Goal: Use online tool/utility: Utilize a website feature to perform a specific function

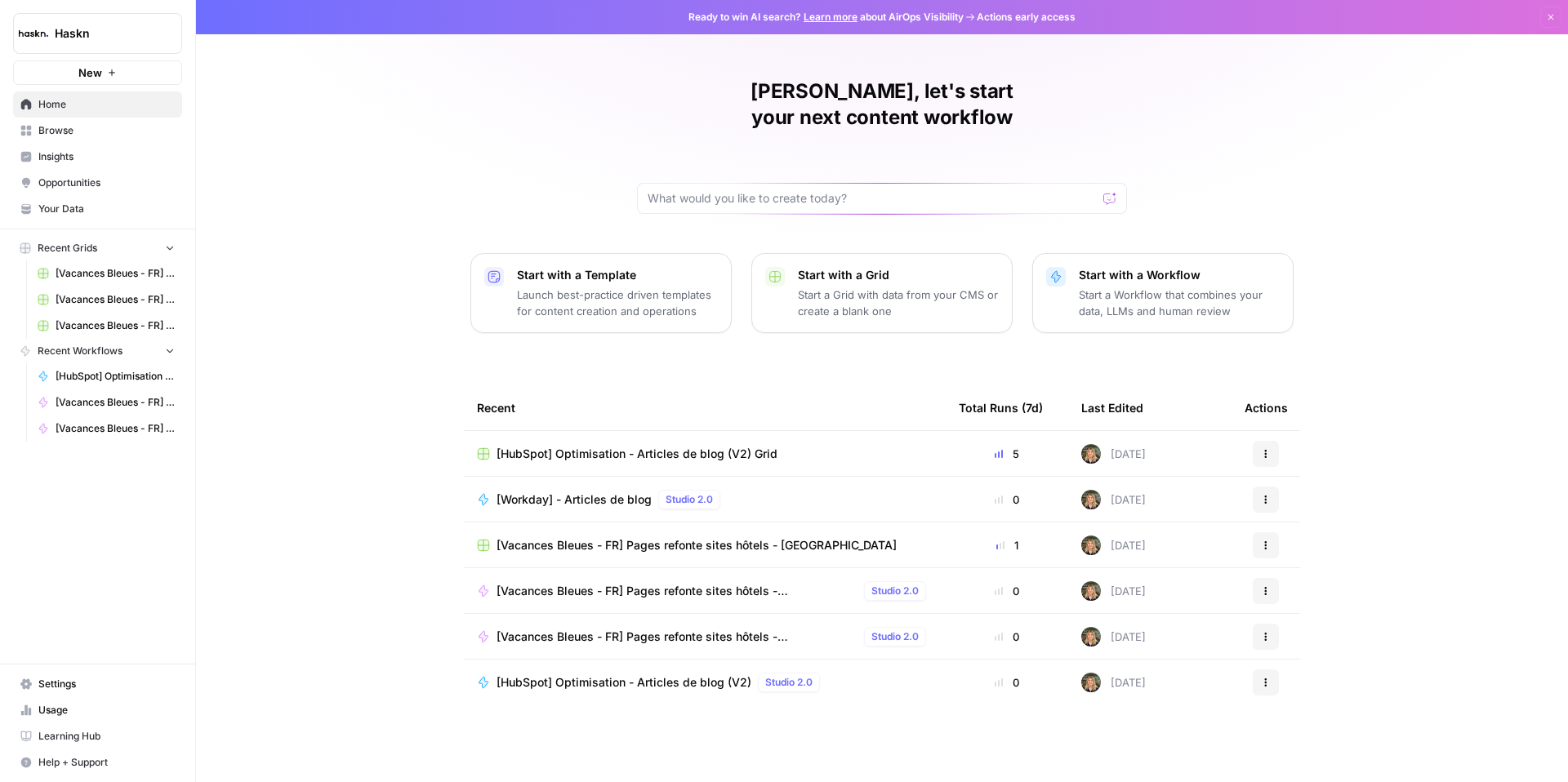
click at [46, 122] on link "Browse" at bounding box center [97, 131] width 169 height 26
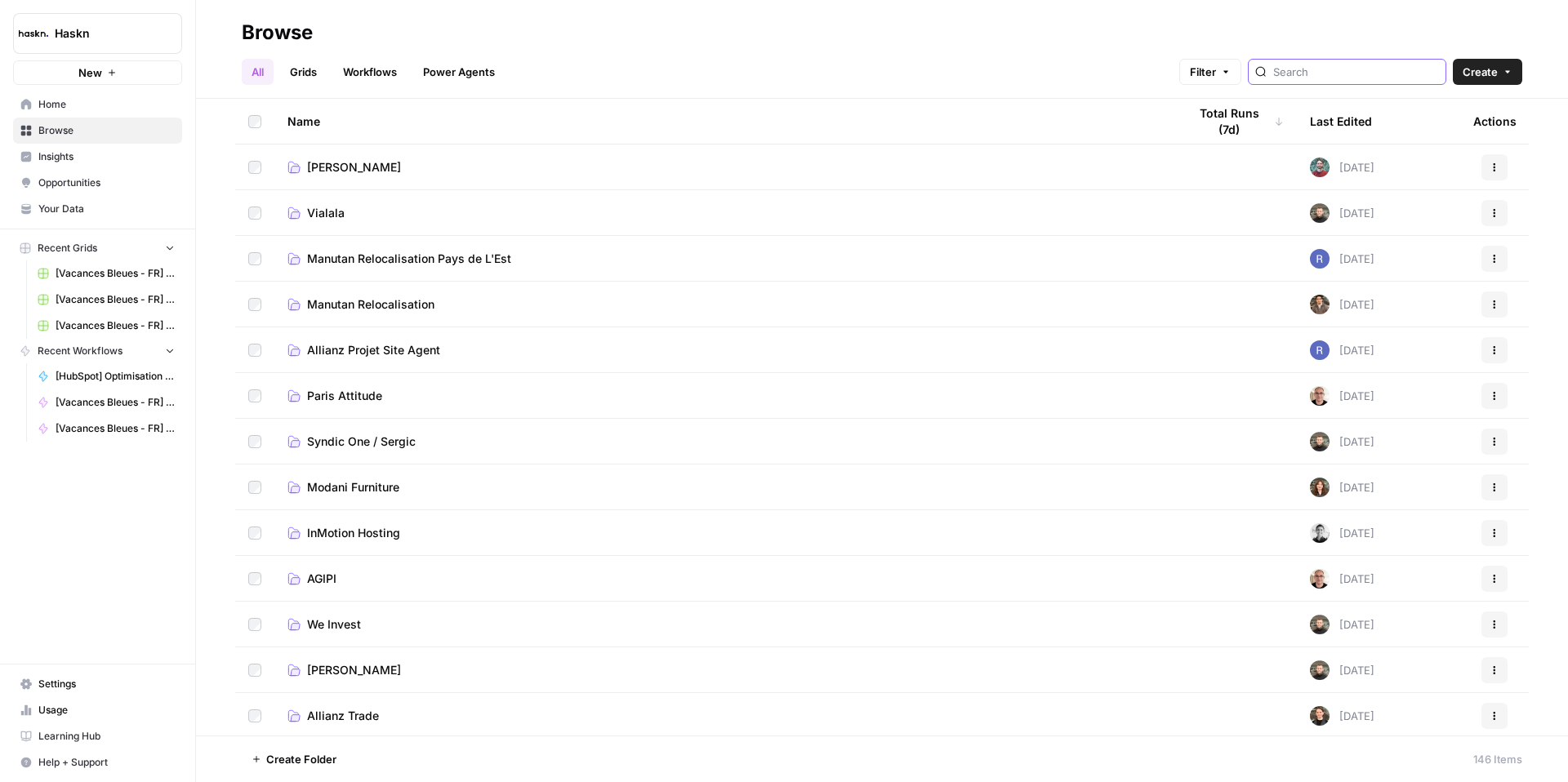
click at [1352, 75] on input "search" at bounding box center [1356, 72] width 166 height 16
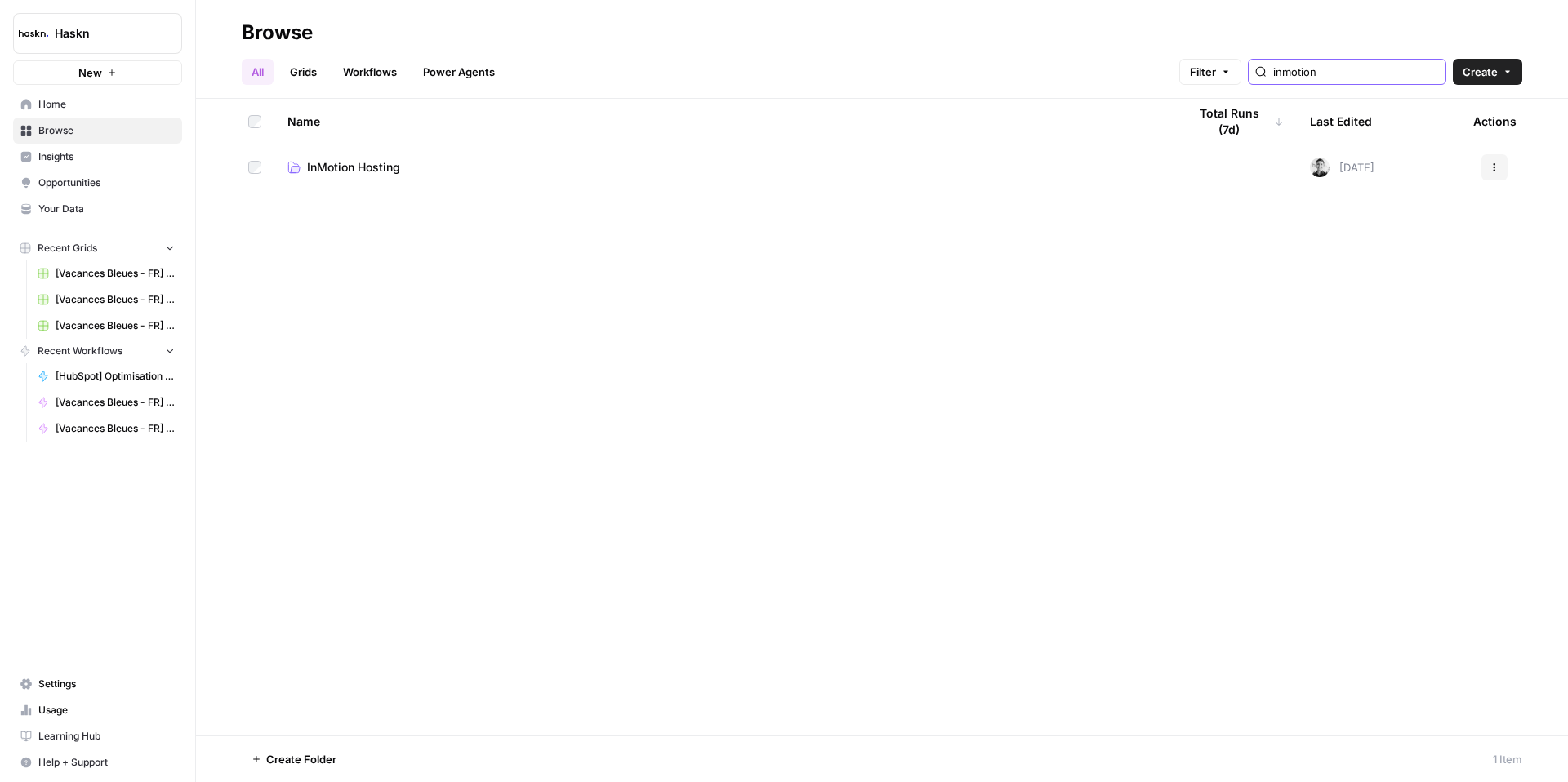
type input "inmotion"
click at [381, 175] on span "InMotion Hosting" at bounding box center [353, 167] width 93 height 16
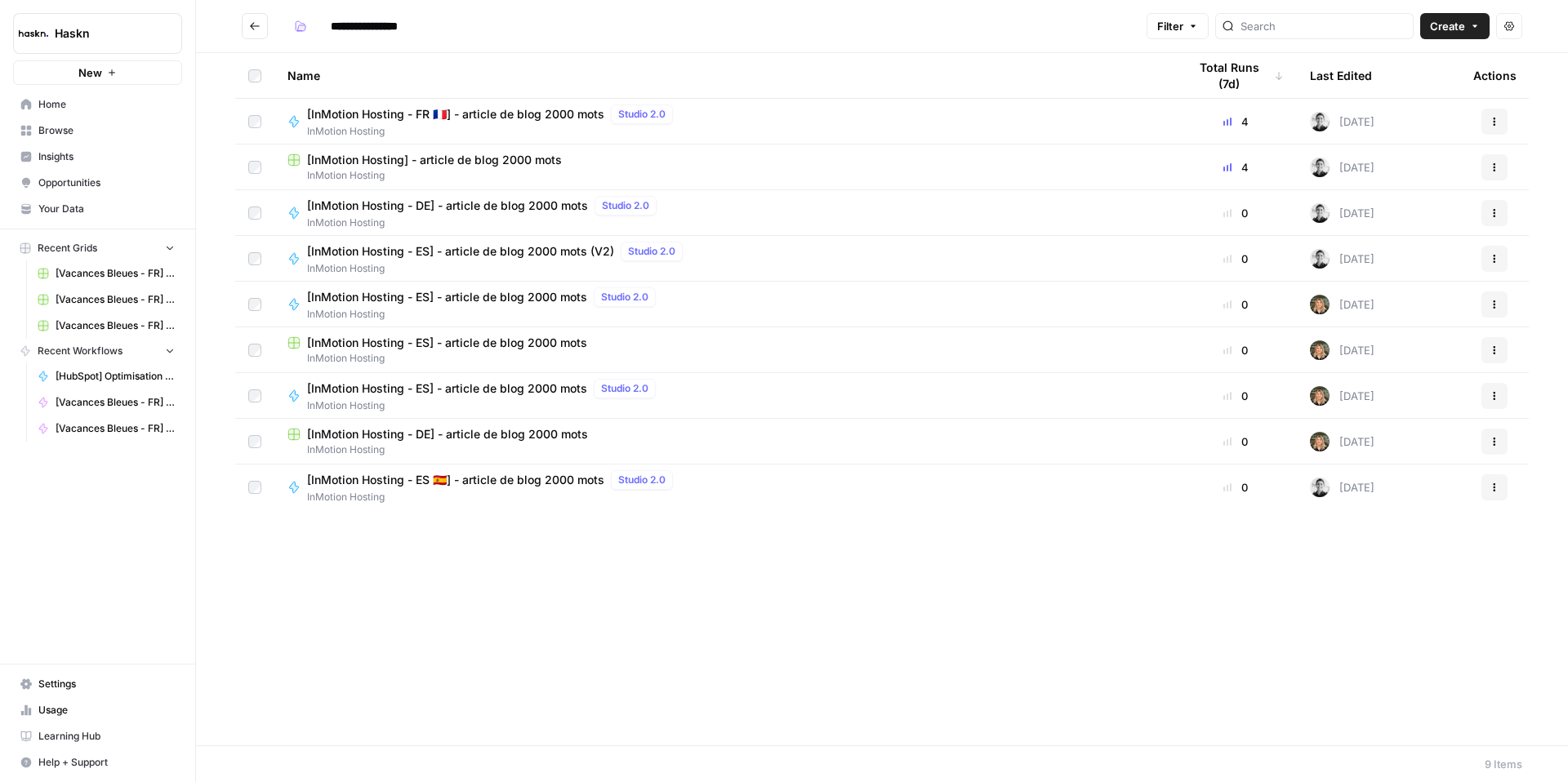
click at [522, 208] on span "[InMotion Hosting - DE] - article de blog 2000 mots" at bounding box center [447, 205] width 281 height 16
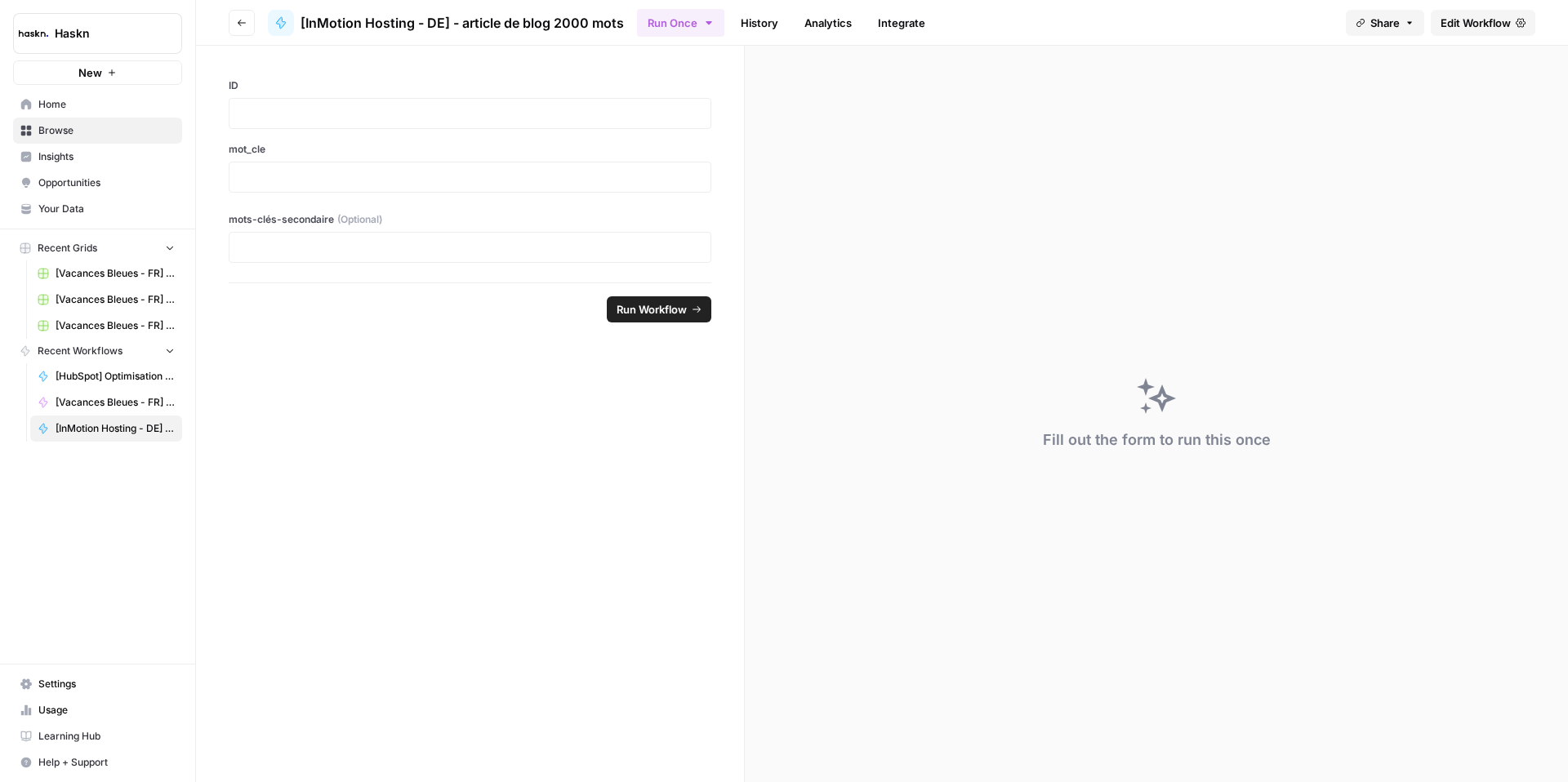
click at [374, 128] on div at bounding box center [470, 113] width 483 height 31
click at [379, 124] on div at bounding box center [470, 113] width 483 height 31
click at [381, 117] on p at bounding box center [470, 113] width 461 height 16
click at [511, 203] on div "ID mot_cle mots-clés-secondaire (Optional)" at bounding box center [470, 163] width 548 height 237
click at [496, 179] on p at bounding box center [470, 176] width 461 height 16
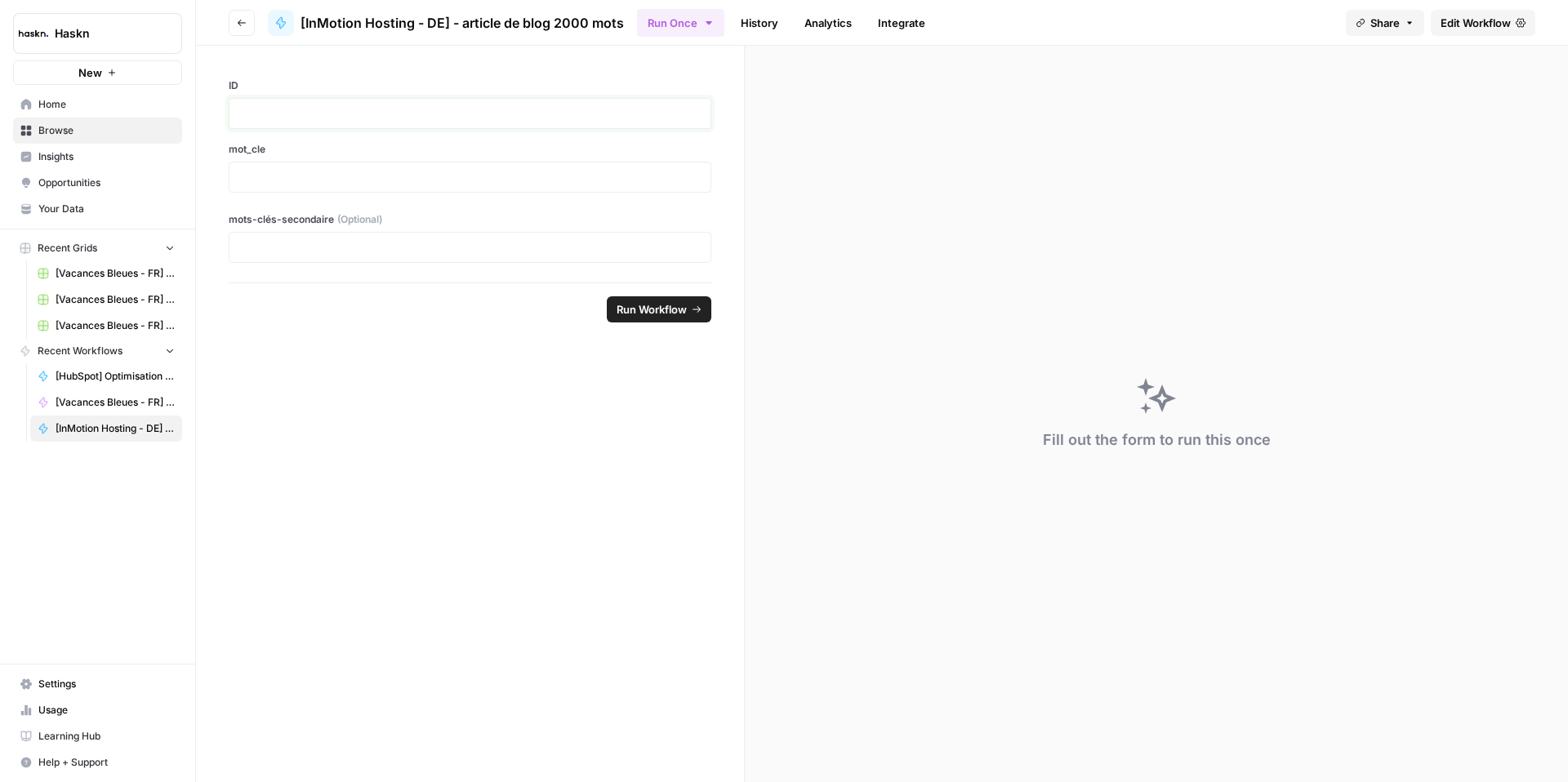
click at [449, 116] on p at bounding box center [470, 113] width 461 height 16
click at [243, 29] on button "Go back" at bounding box center [242, 23] width 26 height 26
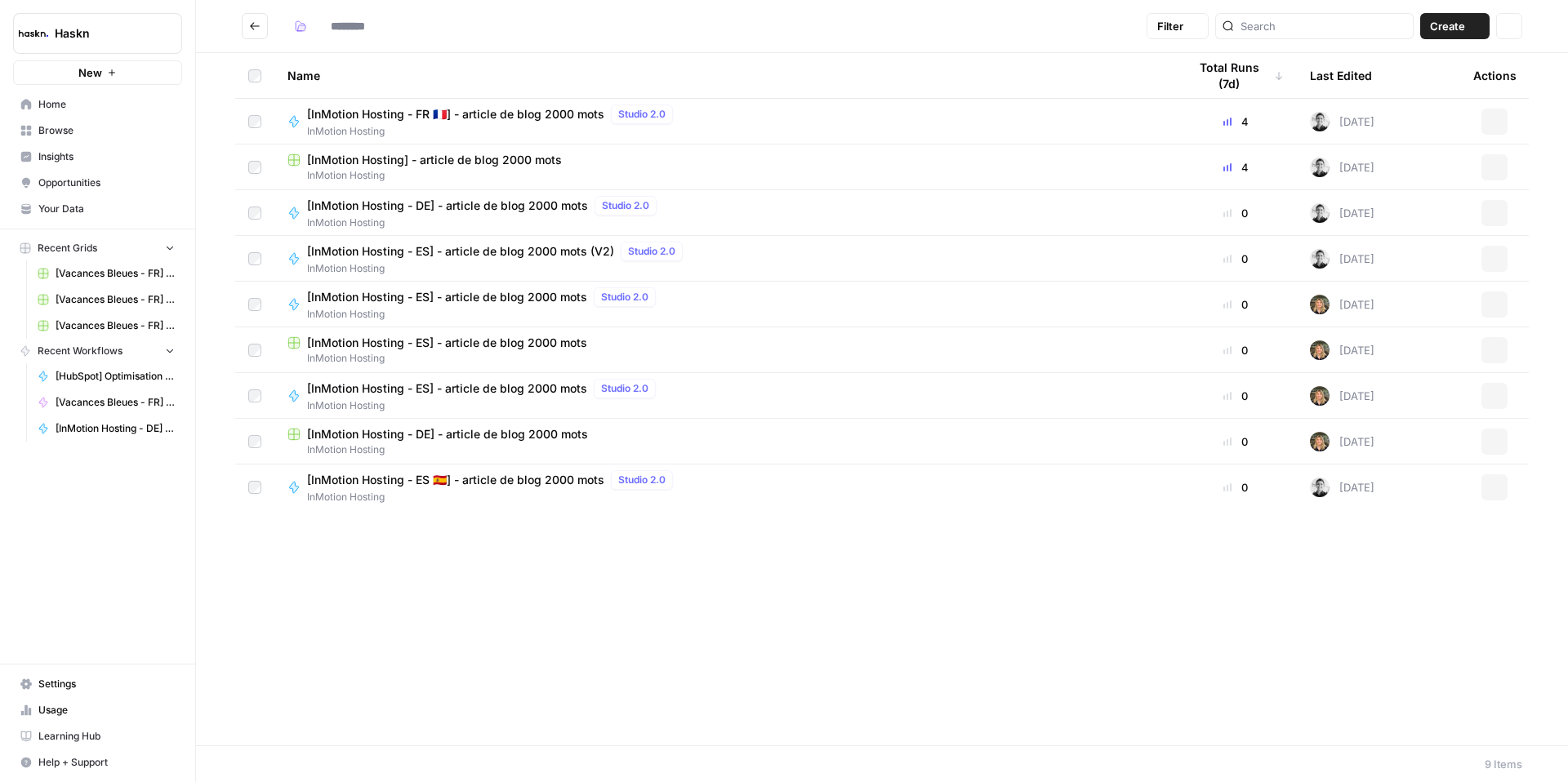
type input "**********"
click at [515, 208] on span "[InMotion Hosting - DE] - article de blog 2000 mots" at bounding box center [447, 205] width 281 height 16
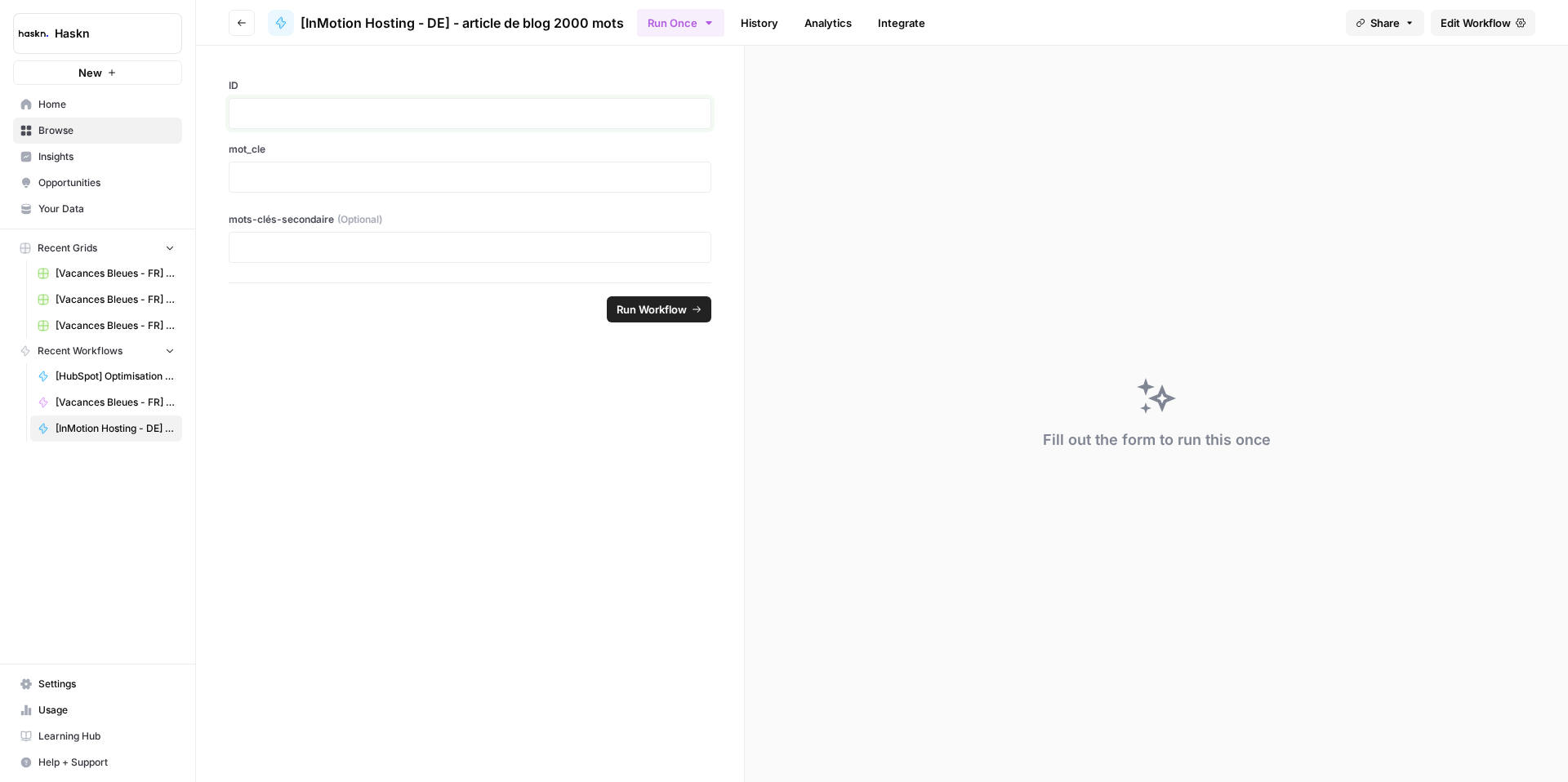
click at [287, 116] on p at bounding box center [470, 113] width 461 height 16
click at [246, 174] on p at bounding box center [470, 176] width 461 height 16
click at [307, 273] on div "**********" at bounding box center [470, 163] width 548 height 237
click at [307, 262] on div at bounding box center [470, 247] width 483 height 31
click at [312, 260] on div at bounding box center [470, 247] width 483 height 31
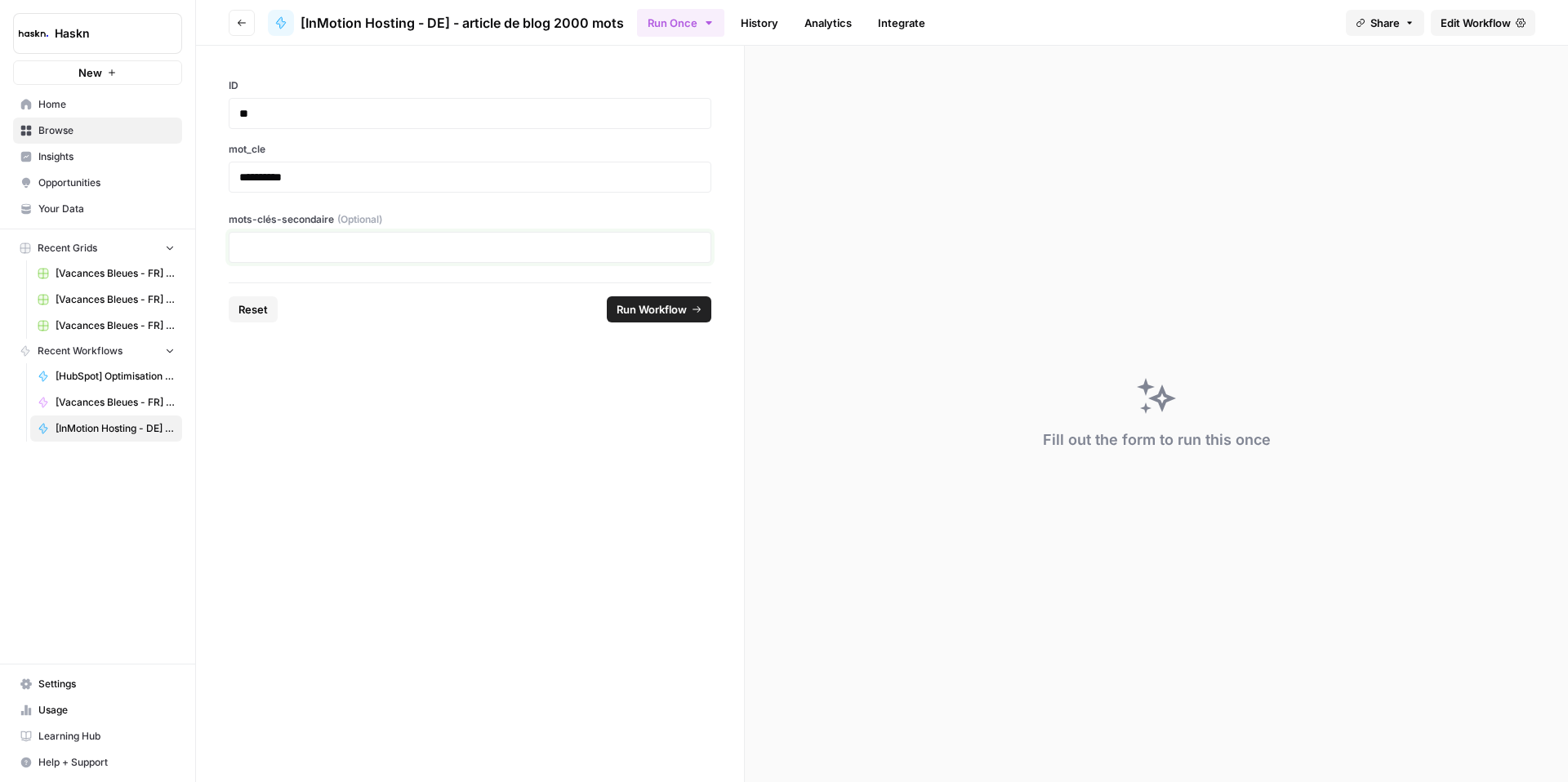
click at [316, 255] on p at bounding box center [470, 247] width 461 height 16
click at [401, 311] on footer "Reset Run Workflow" at bounding box center [470, 308] width 483 height 53
click at [659, 313] on span "Run Workflow" at bounding box center [651, 308] width 70 height 16
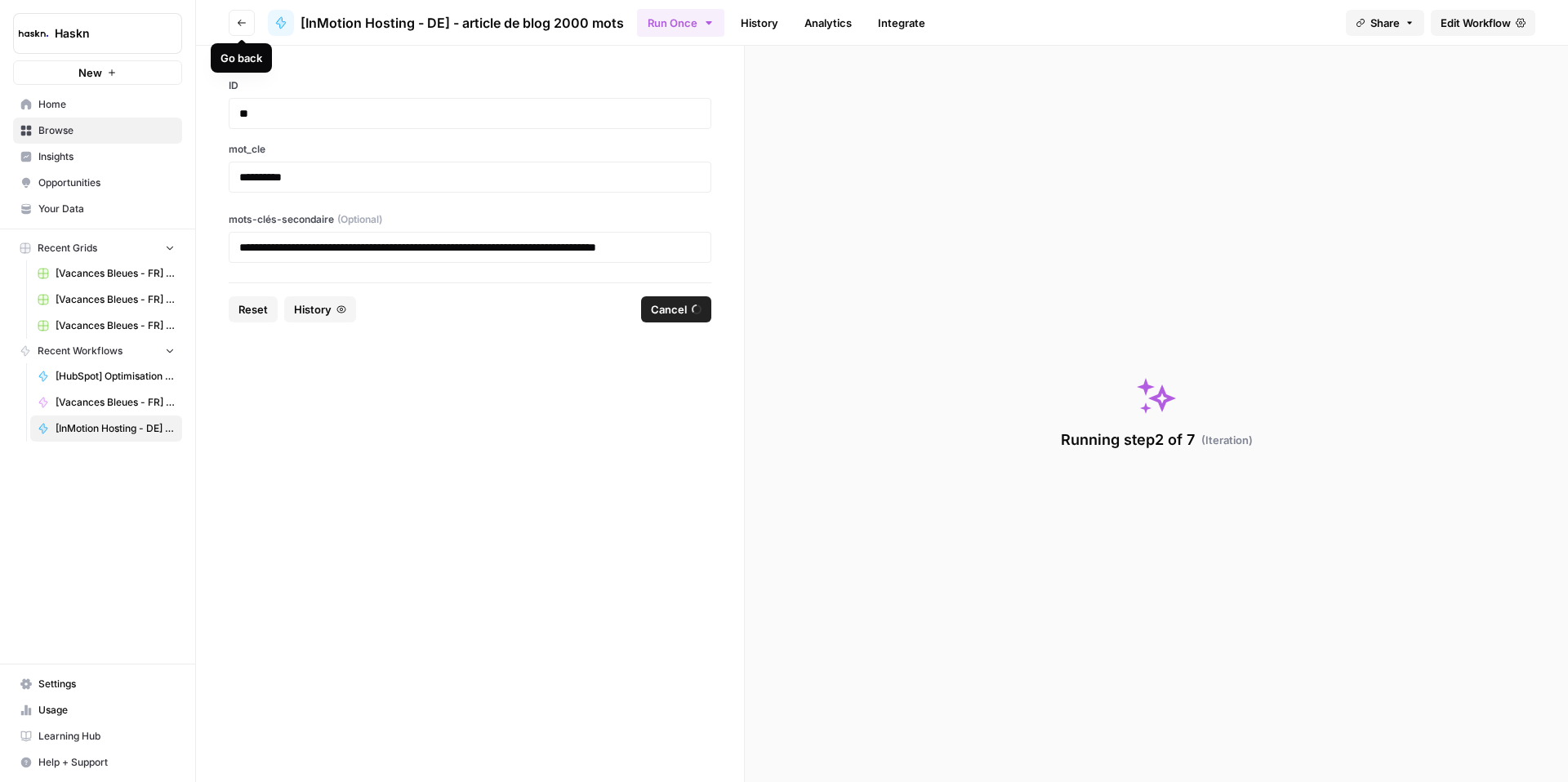
click at [237, 27] on button "Go back" at bounding box center [242, 23] width 26 height 26
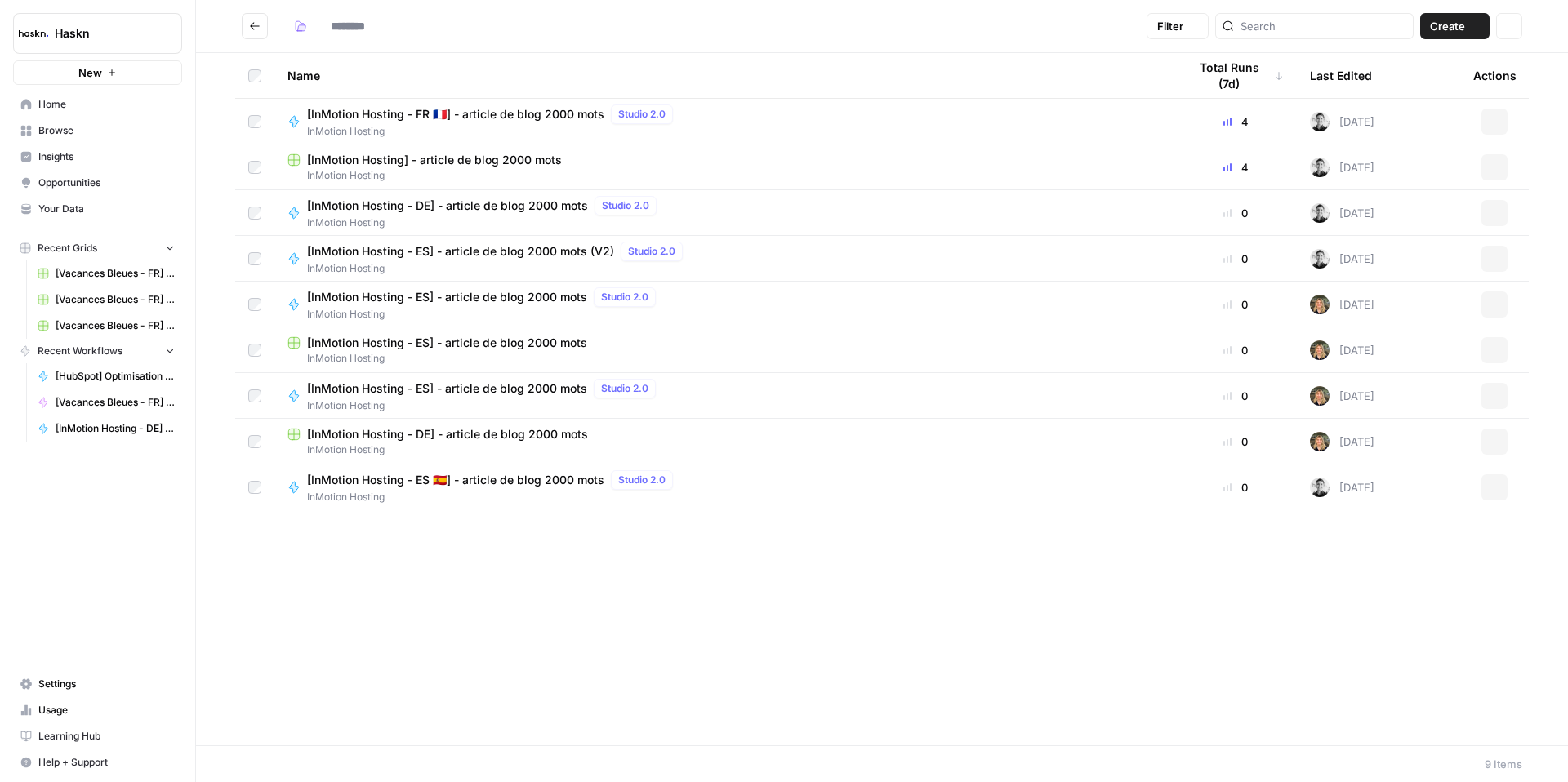
type input "**********"
click at [492, 206] on span "[InMotion Hosting - DE] - article de blog 2000 mots" at bounding box center [447, 205] width 281 height 16
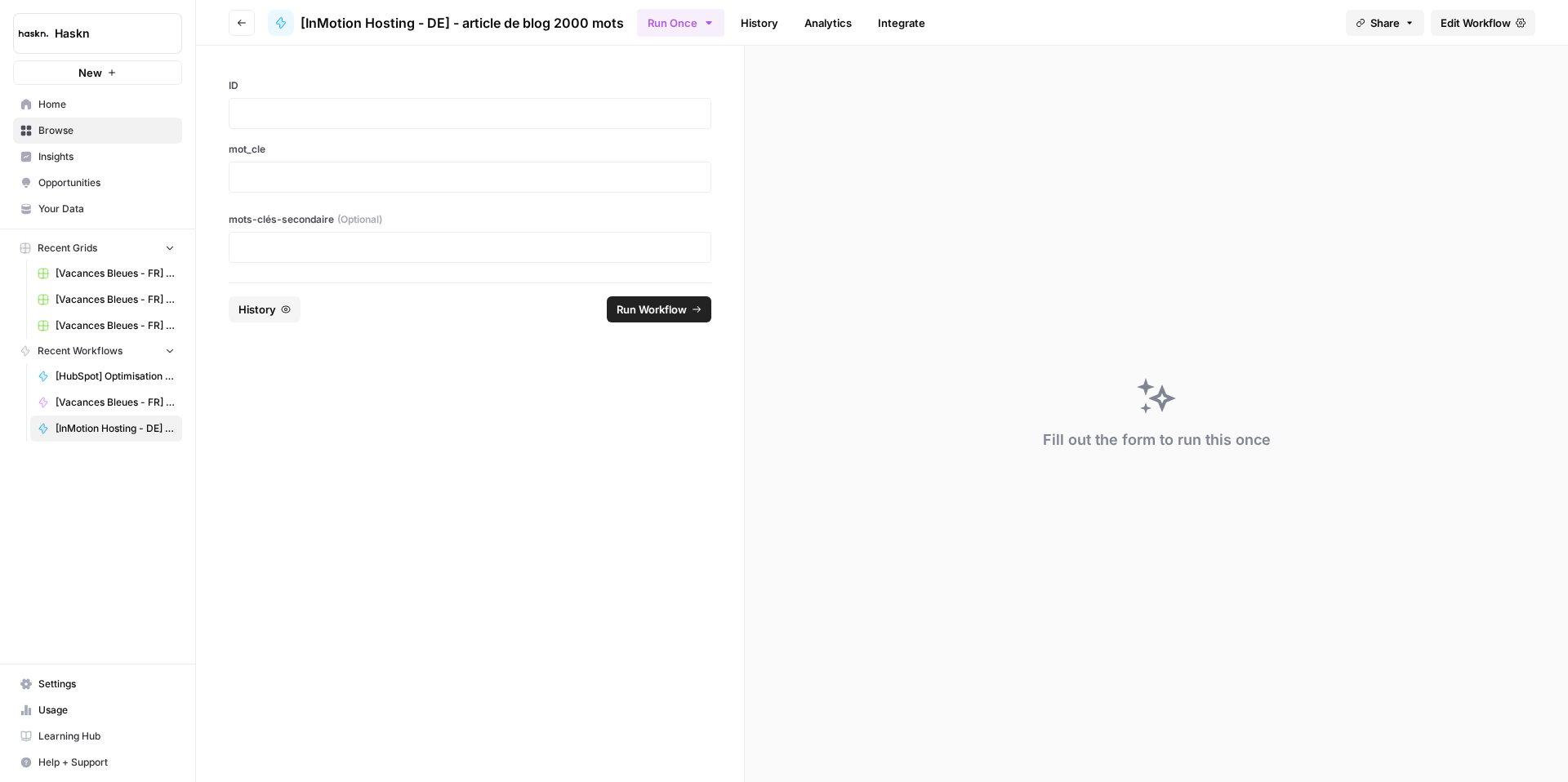
click at [411, 121] on div at bounding box center [470, 113] width 483 height 31
click at [404, 110] on p at bounding box center [470, 113] width 461 height 16
click at [355, 174] on p at bounding box center [470, 176] width 461 height 16
click at [283, 270] on div "**********" at bounding box center [470, 163] width 548 height 237
click at [290, 261] on div at bounding box center [470, 247] width 483 height 31
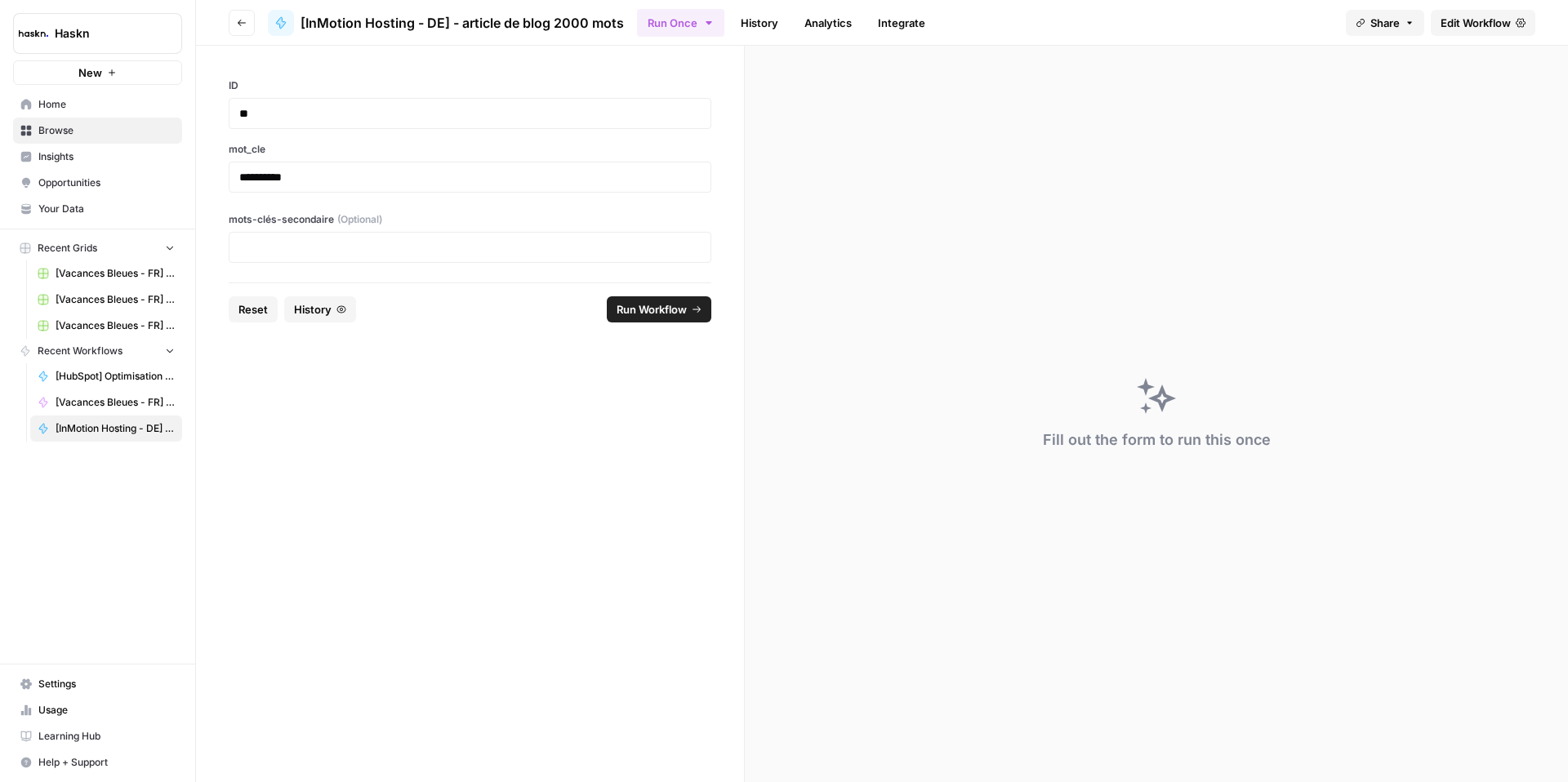
click at [292, 258] on div at bounding box center [470, 247] width 483 height 31
click at [302, 246] on p at bounding box center [470, 247] width 461 height 16
click at [645, 310] on span "Run Workflow" at bounding box center [651, 308] width 70 height 16
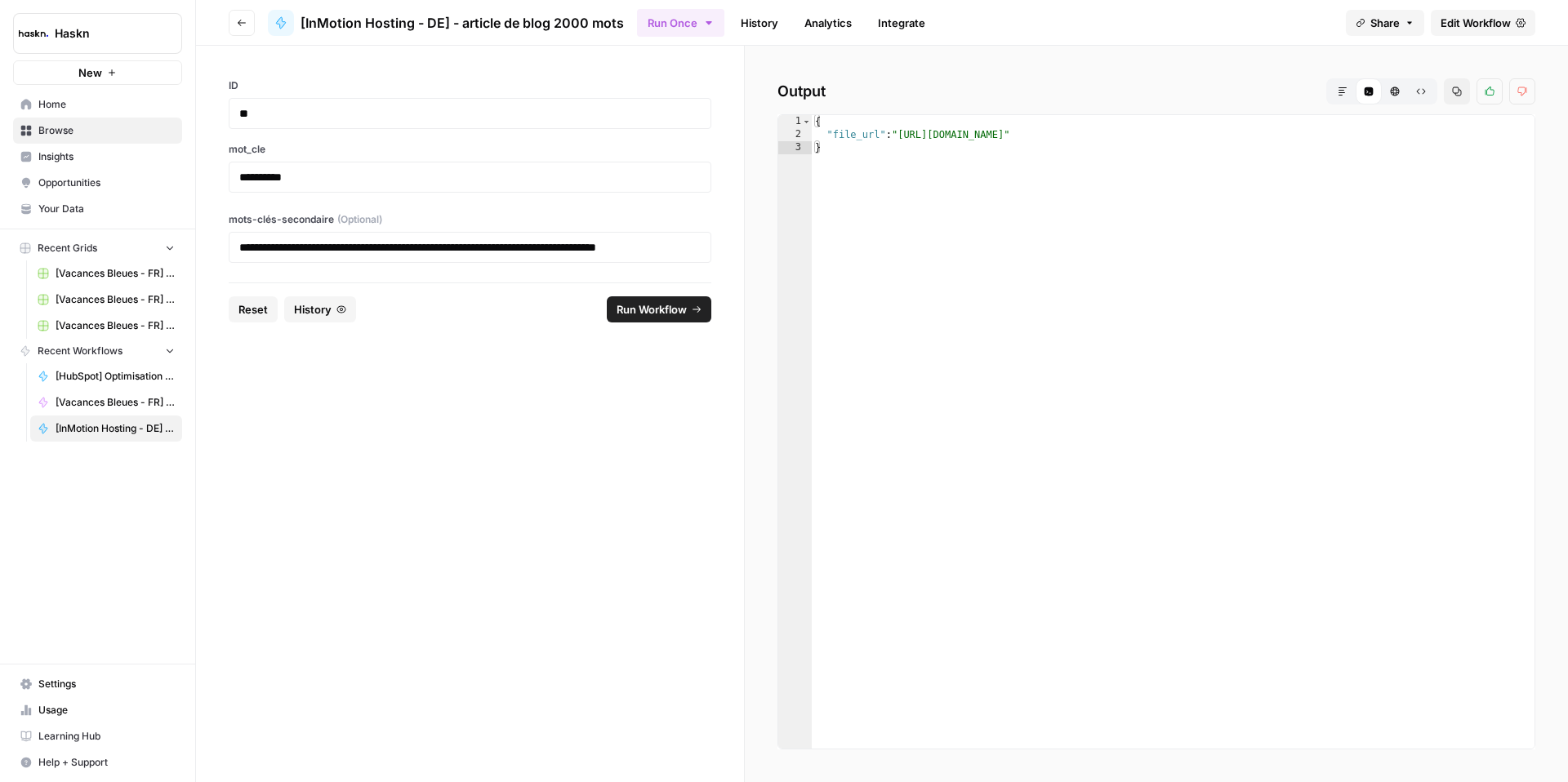
type textarea "**********"
click at [1096, 137] on div "{ "file_url" : "https://docs.google.com/document/d/1xejiSX-H41nagcclkyQ9eZSlIG7…" at bounding box center [1173, 444] width 723 height 659
drag, startPoint x: 1396, startPoint y: 136, endPoint x: 928, endPoint y: 156, distance: 468.4
click at [901, 140] on div "{ "file_url" : "https://docs.google.com/document/d/1xejiSX-H41nagcclkyQ9eZSlIG7…" at bounding box center [1173, 444] width 723 height 659
click at [659, 312] on span "Run Workflow" at bounding box center [651, 308] width 70 height 16
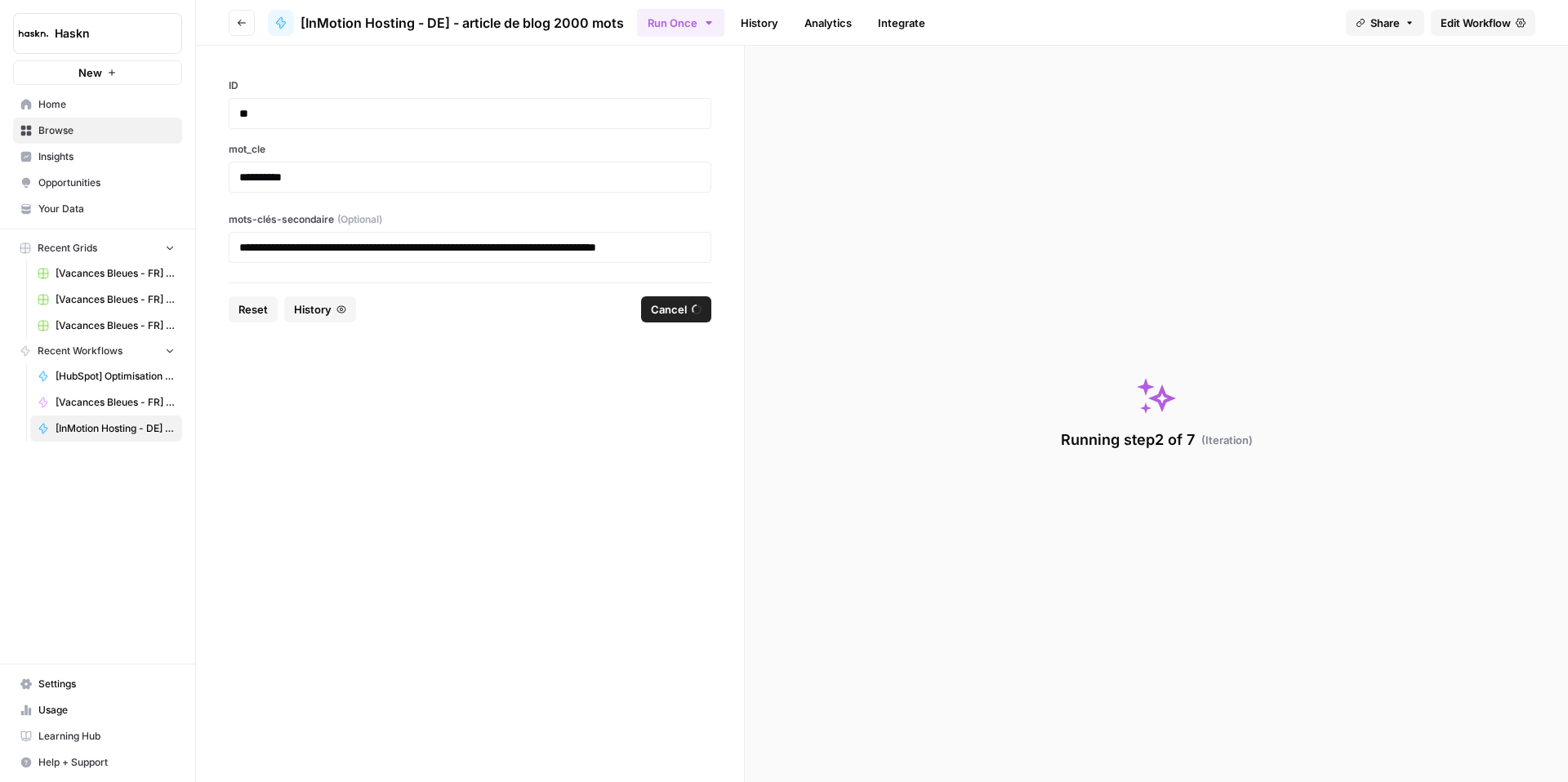
click at [697, 324] on footer "Reset History Cancel" at bounding box center [470, 308] width 483 height 53
click at [679, 308] on span "Cancel" at bounding box center [669, 308] width 36 height 16
click at [237, 23] on icon "button" at bounding box center [242, 23] width 9 height 9
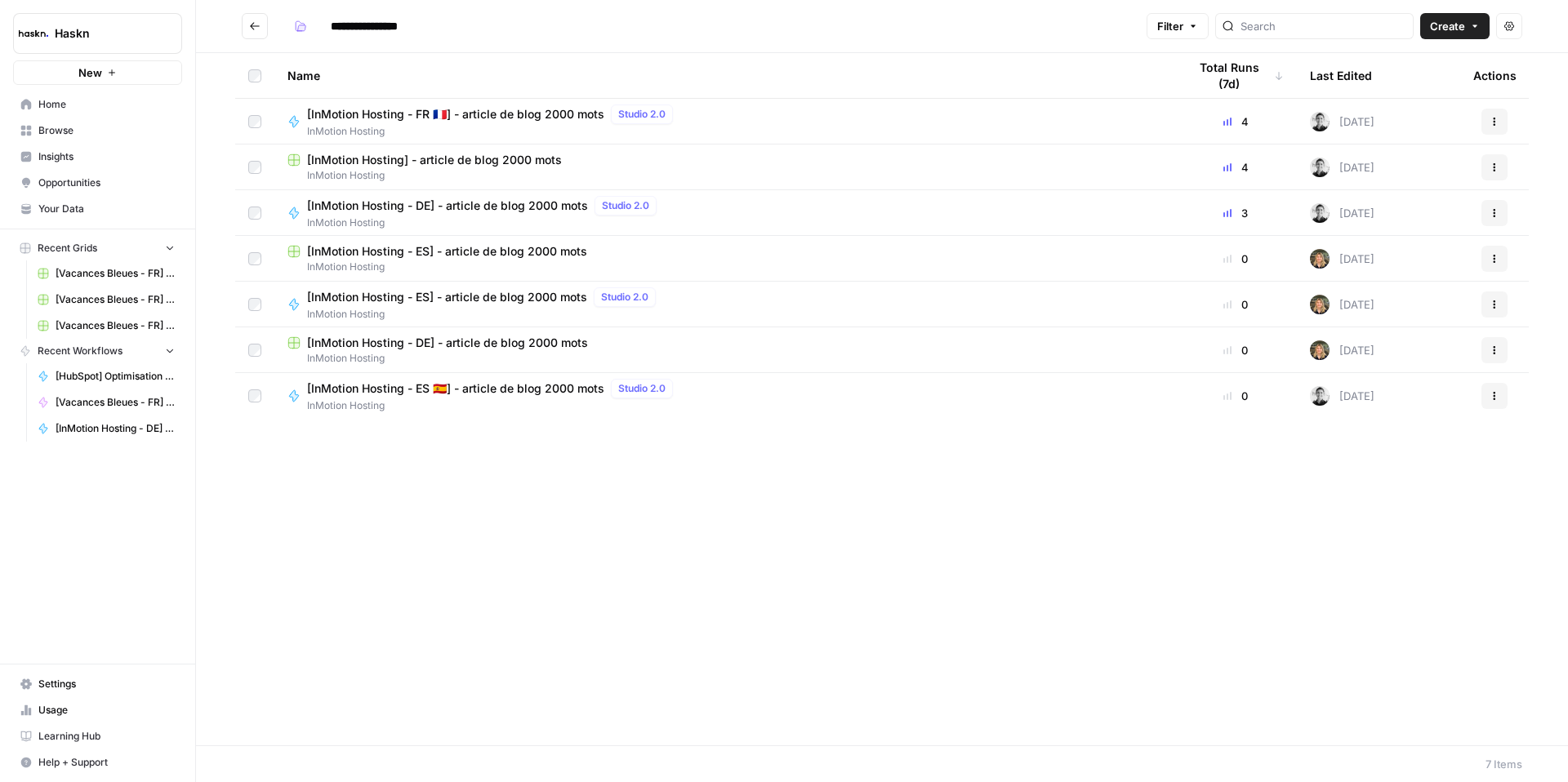
click at [534, 209] on span "[InMotion Hosting - DE] - article de blog 2000 mots" at bounding box center [447, 205] width 281 height 16
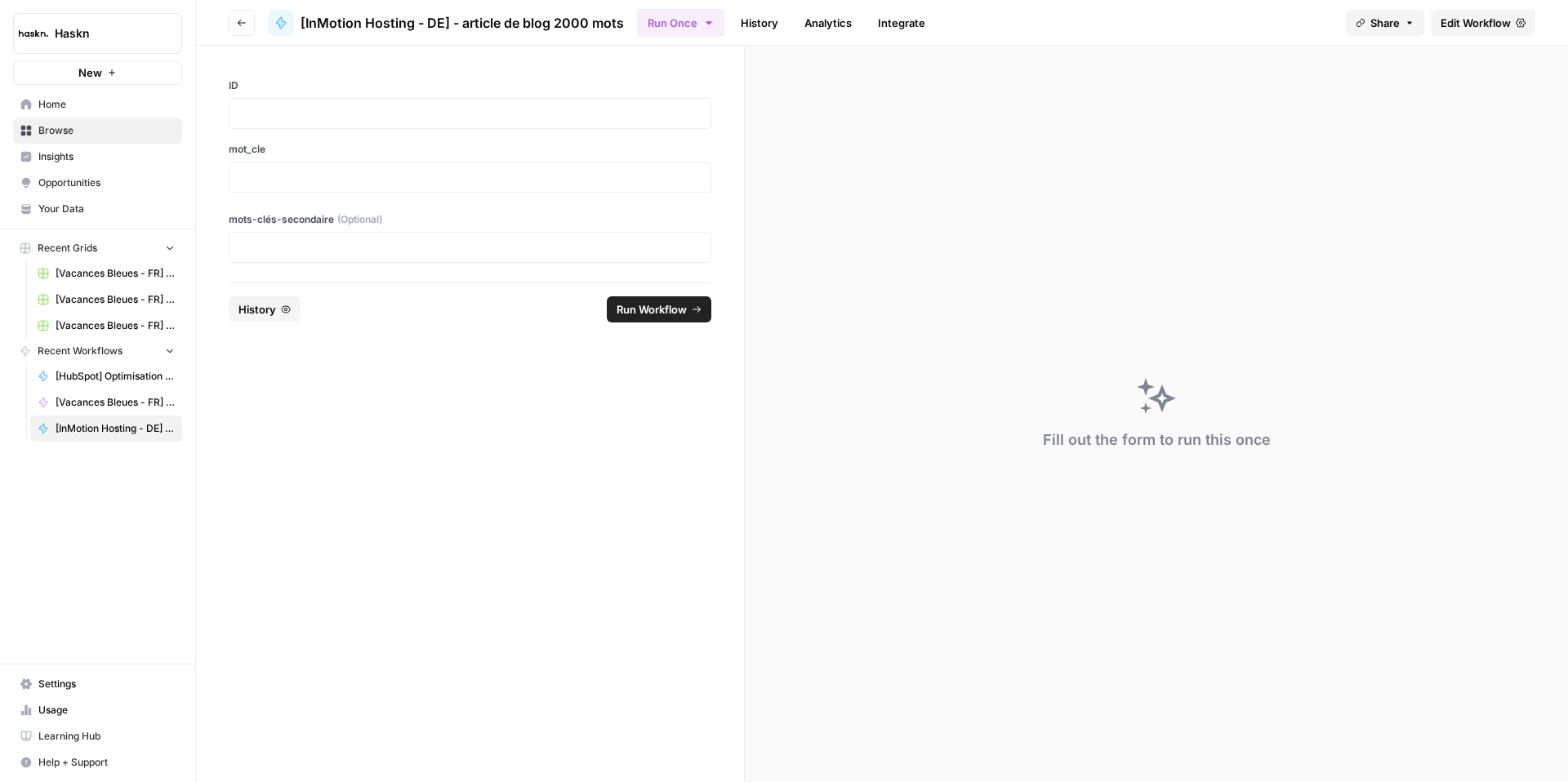
click at [237, 33] on button "Go back" at bounding box center [242, 23] width 26 height 26
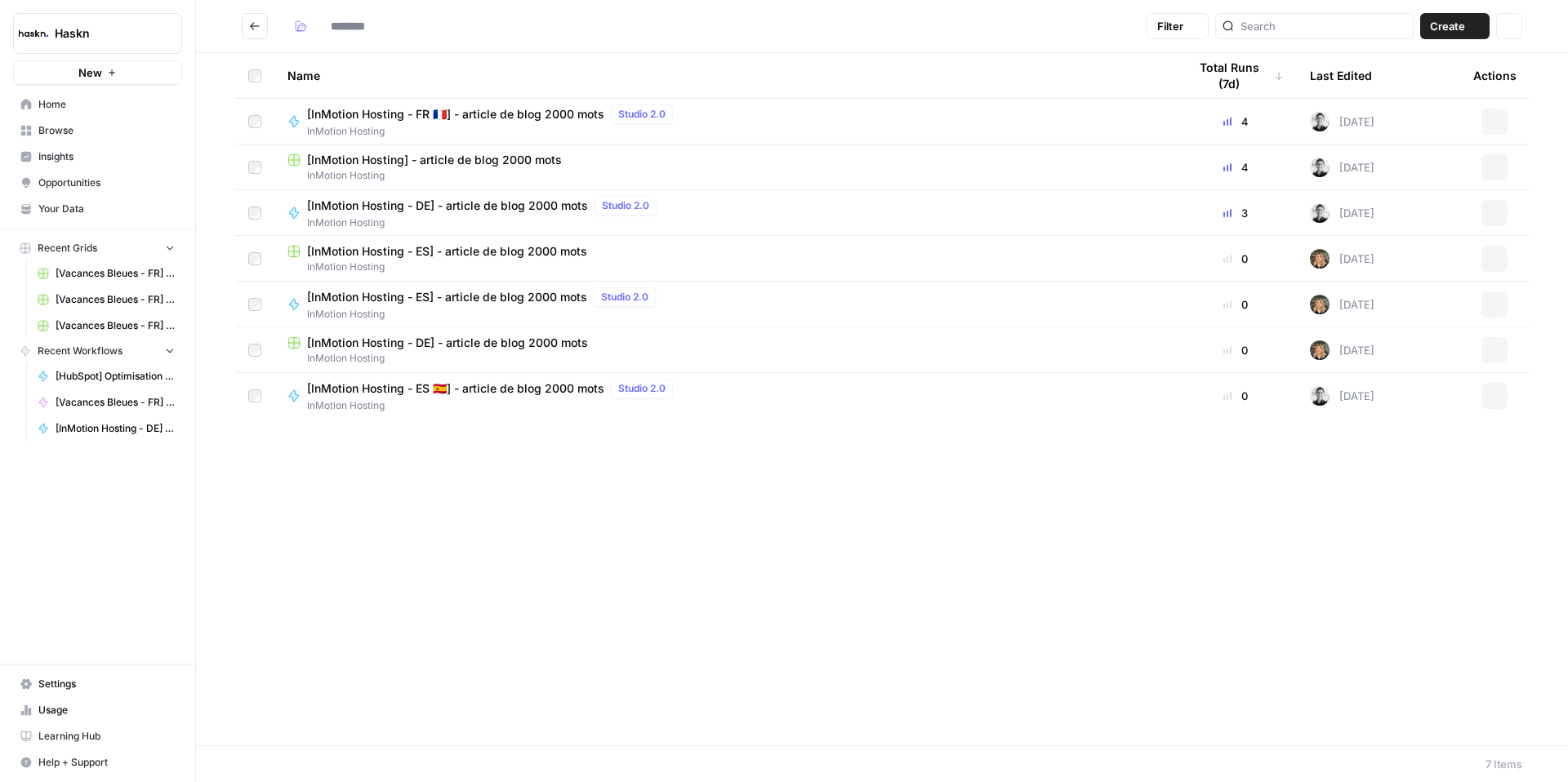
type input "**********"
click at [494, 343] on span "[InMotion Hosting - DE] - article de blog 2000 mots" at bounding box center [447, 342] width 281 height 16
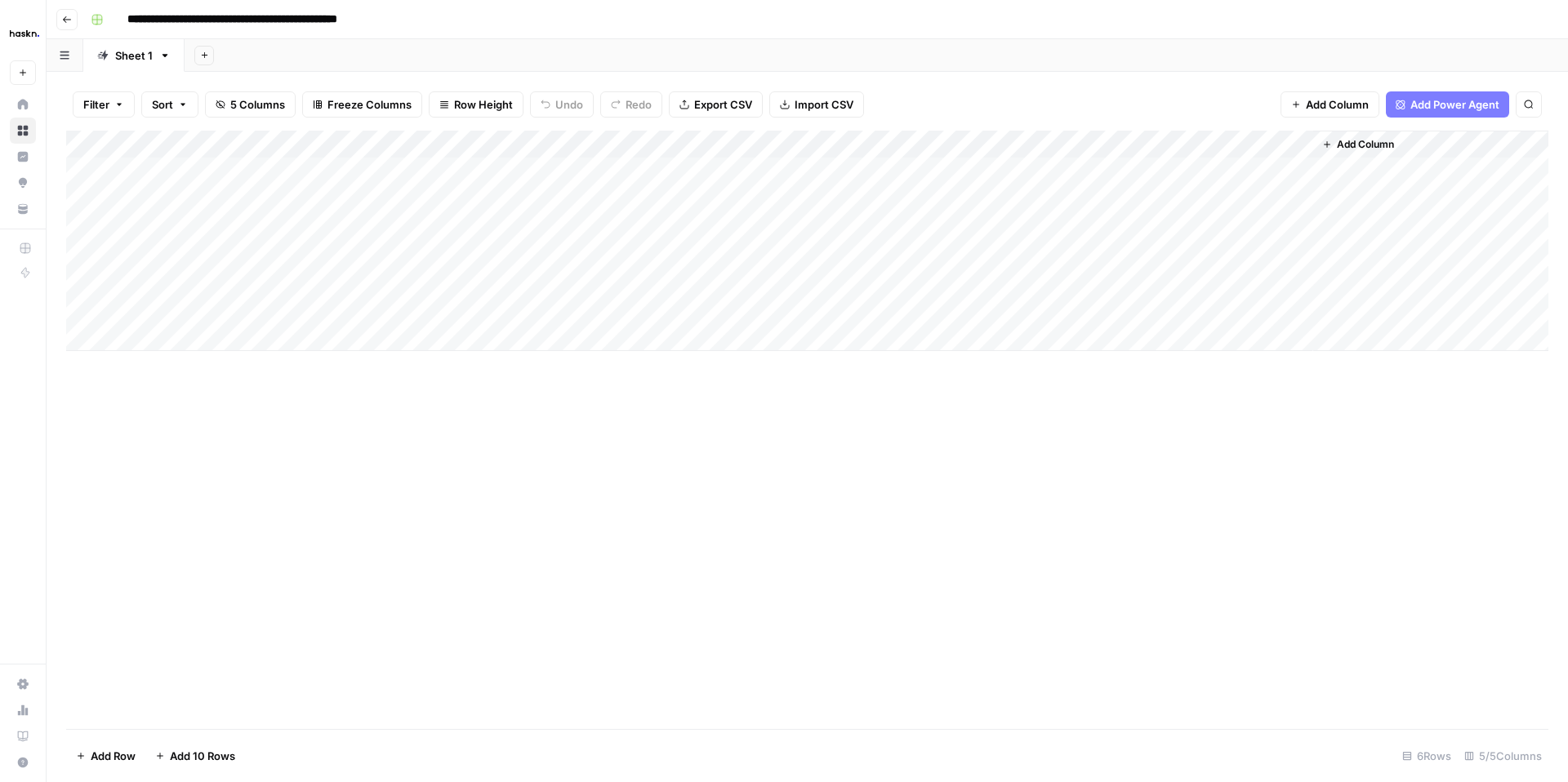
click at [70, 22] on icon "button" at bounding box center [67, 20] width 9 height 9
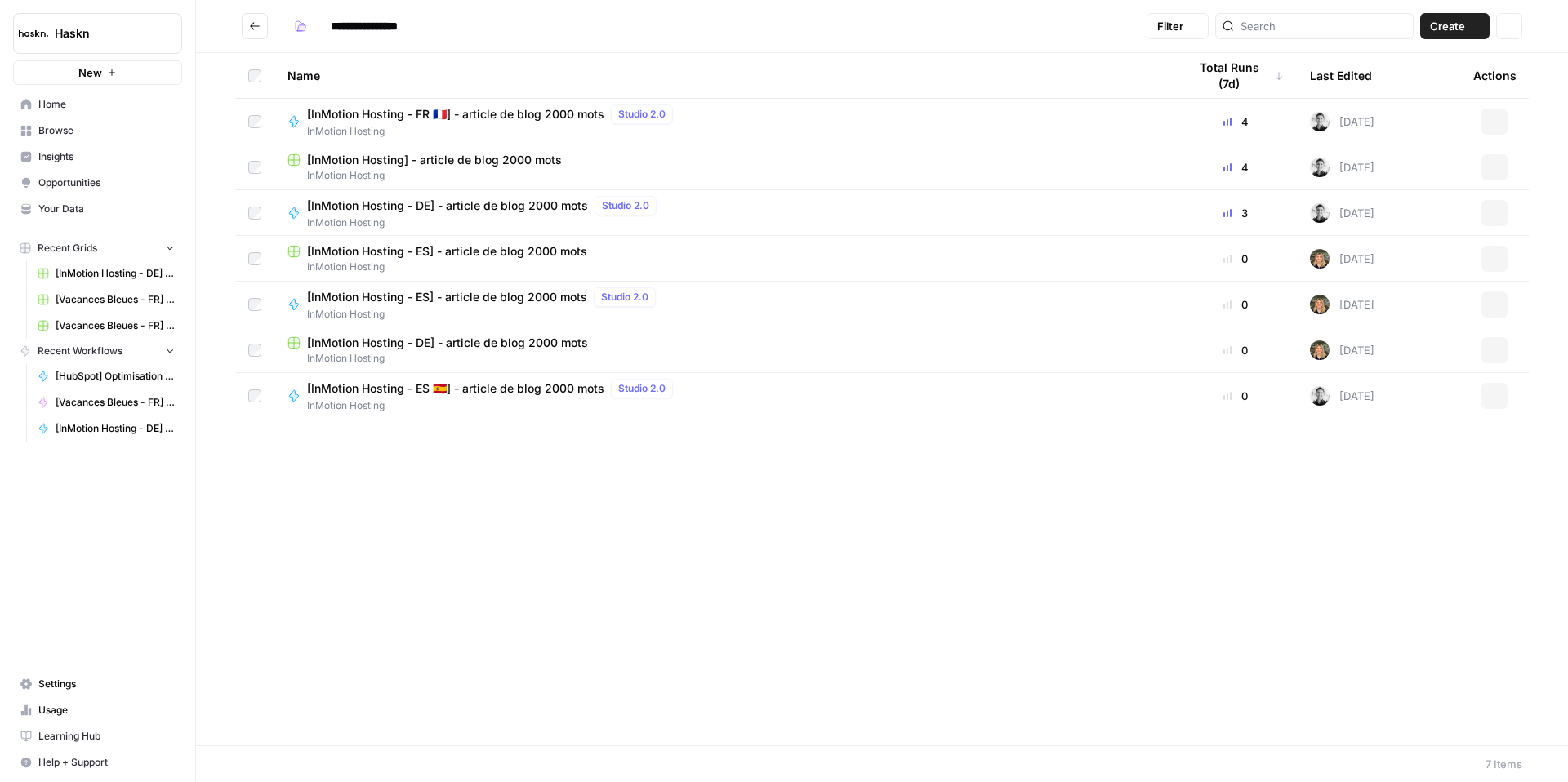
type input "**********"
click at [529, 207] on span "[InMotion Hosting - DE] - article de blog 2000 mots" at bounding box center [447, 205] width 281 height 16
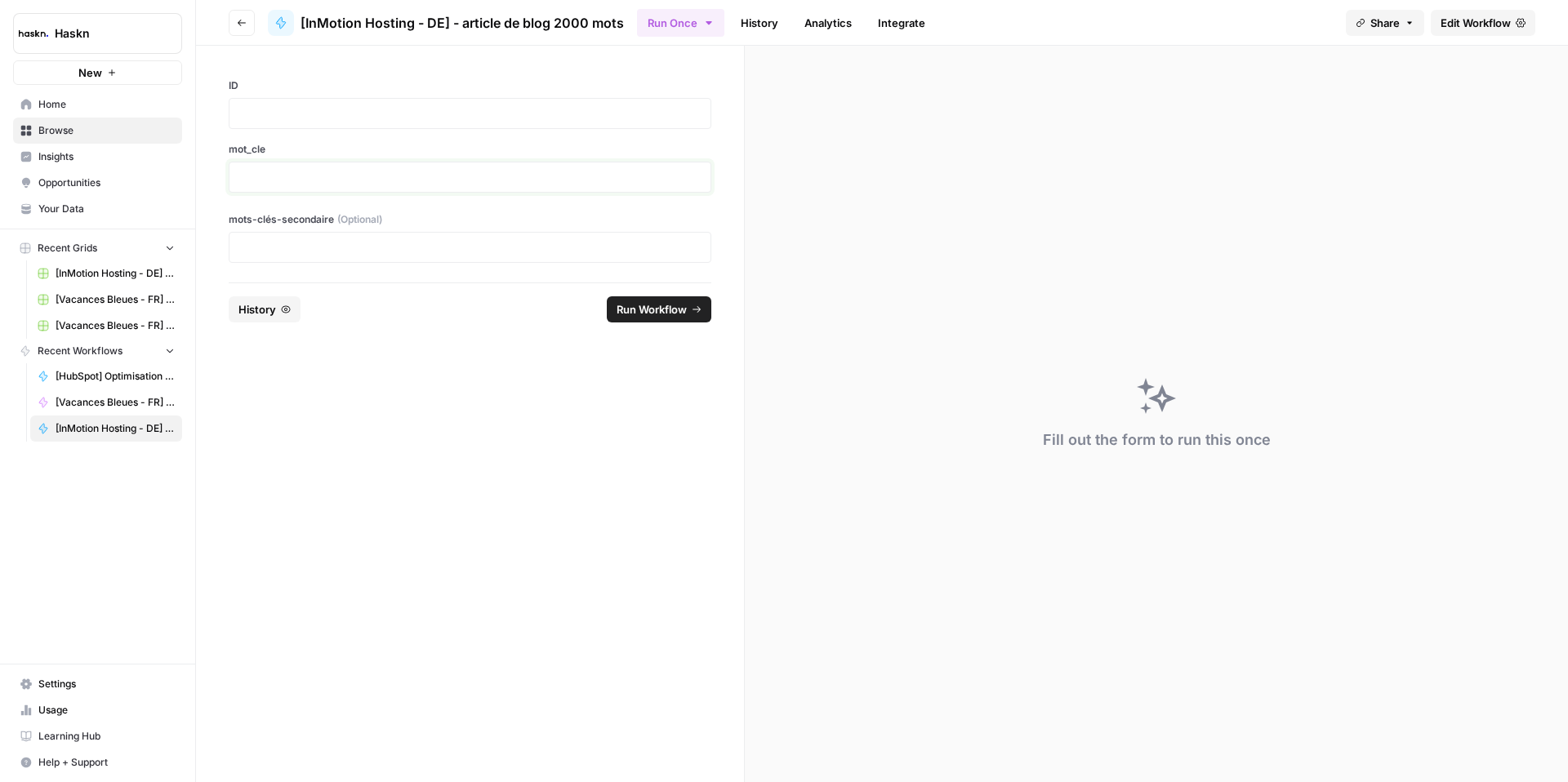
click at [357, 179] on p at bounding box center [470, 176] width 461 height 16
drag, startPoint x: 318, startPoint y: 94, endPoint x: 316, endPoint y: 103, distance: 9.2
click at [319, 95] on div "ID" at bounding box center [470, 104] width 483 height 51
click at [314, 112] on p at bounding box center [470, 113] width 461 height 16
click at [294, 178] on p at bounding box center [470, 176] width 461 height 16
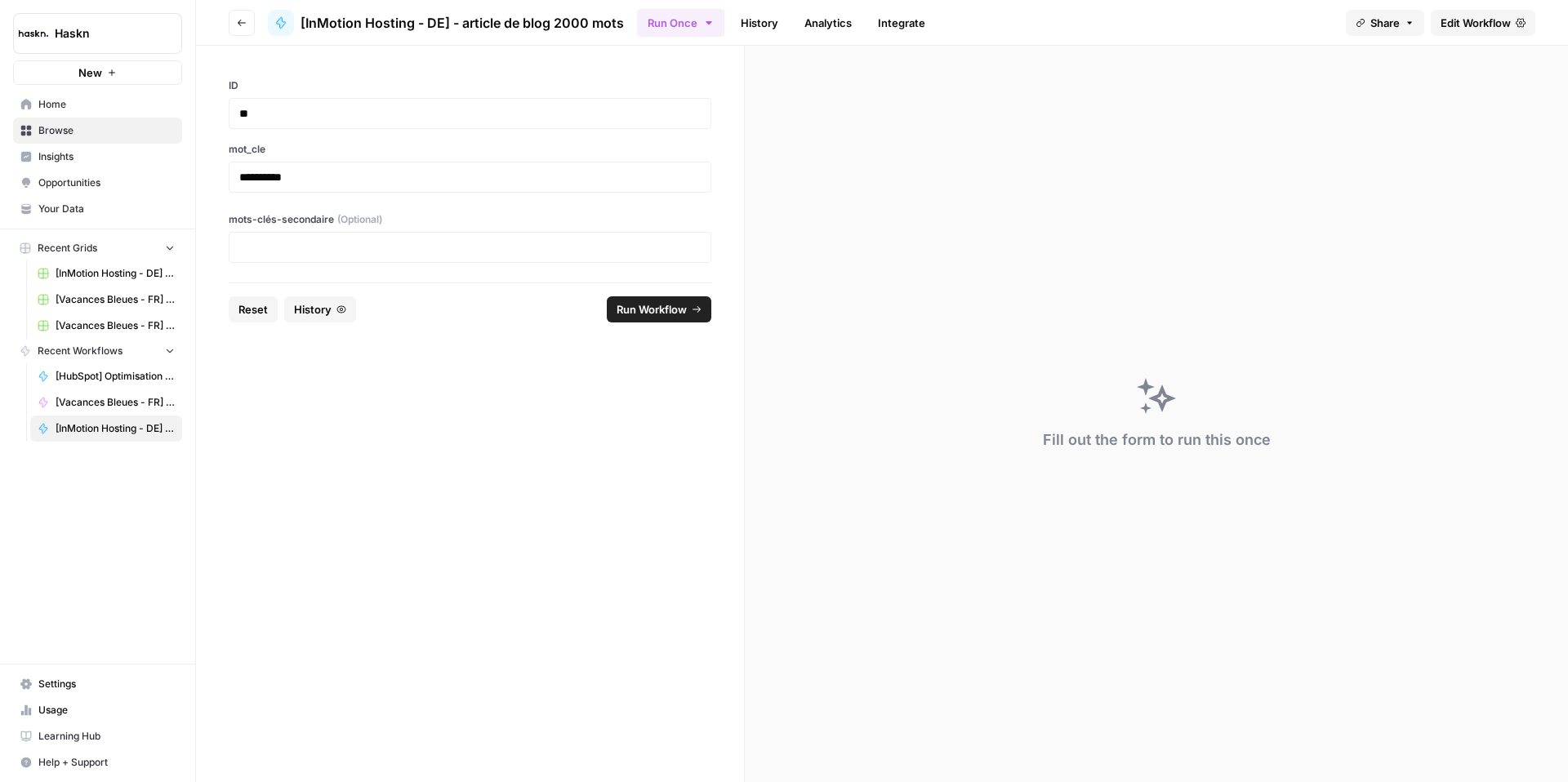
click at [306, 237] on div at bounding box center [470, 247] width 483 height 31
click at [308, 245] on p at bounding box center [470, 247] width 461 height 16
click at [623, 313] on span "Run Workflow" at bounding box center [651, 308] width 70 height 16
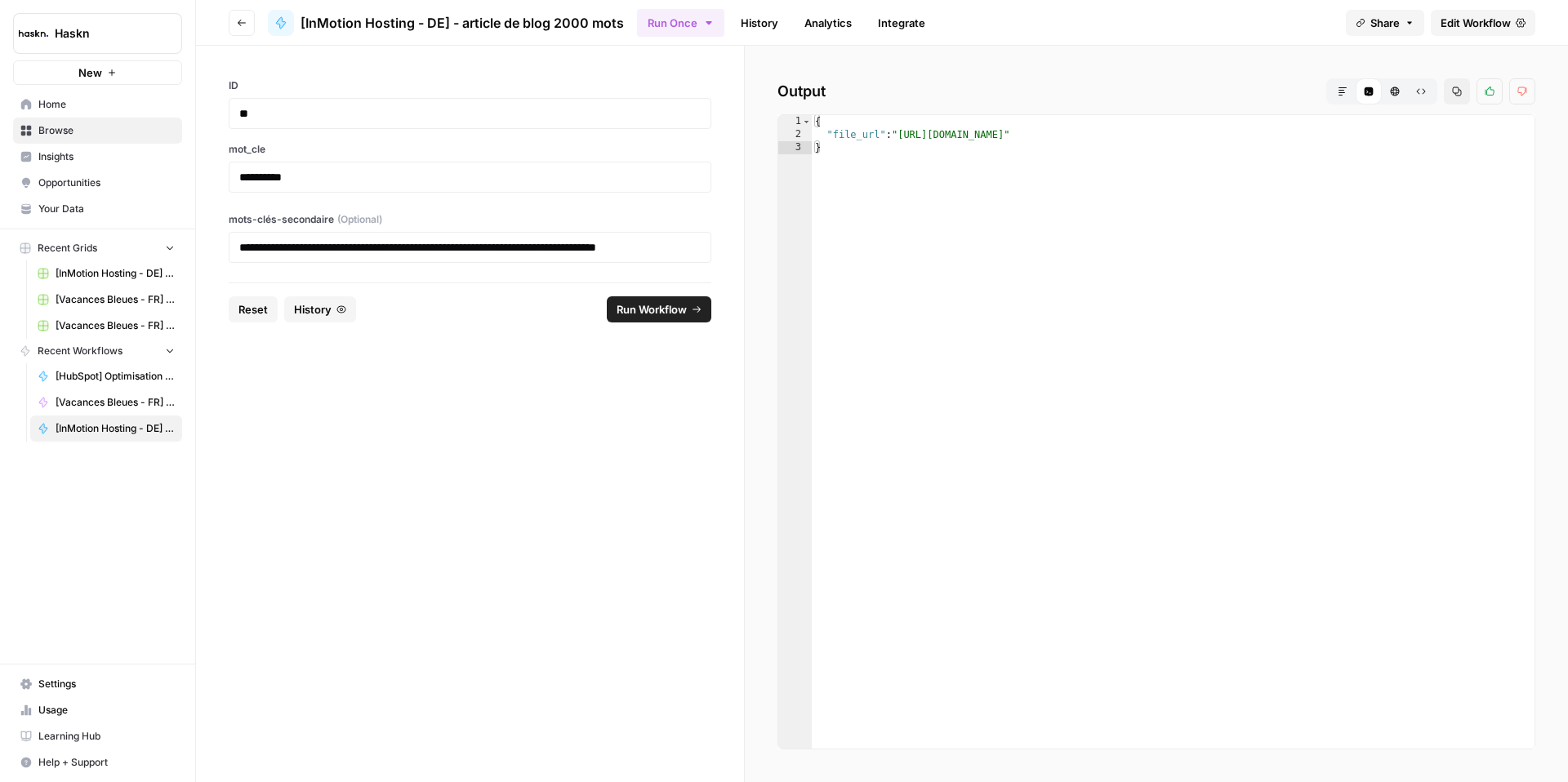
type textarea "**********"
drag, startPoint x: 1398, startPoint y: 139, endPoint x: 903, endPoint y: 139, distance: 495.0
click at [903, 139] on div "{ "file_url" : "https://docs.google.com/document/d/1sXWRguFuPwQJyzpZRED8W4Y7h0Y…" at bounding box center [1173, 444] width 723 height 659
click at [660, 304] on span "Run Workflow" at bounding box center [651, 308] width 70 height 16
type textarea "**********"
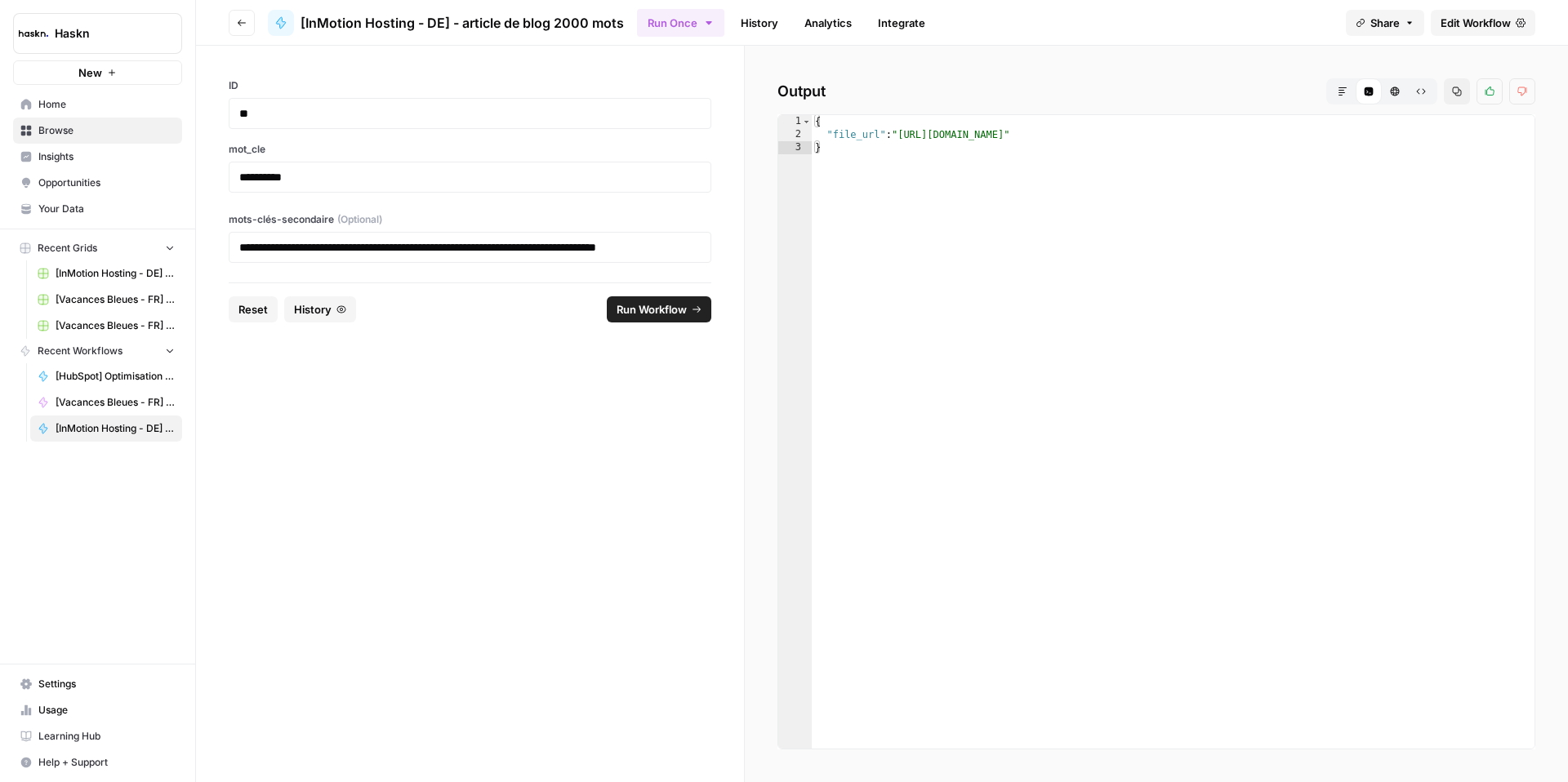
click at [1398, 137] on div "{ "file_url" : "https://docs.google.com/document/d/18BlvOCDX-904eCQ1XRde5J1vJzR…" at bounding box center [1173, 444] width 723 height 659
drag, startPoint x: 1396, startPoint y: 137, endPoint x: 919, endPoint y: 142, distance: 477.0
click at [916, 138] on div "{ "file_url" : "https://docs.google.com/document/d/18BlvOCDX-904eCQ1XRde5J1vJzR…" at bounding box center [1173, 444] width 723 height 659
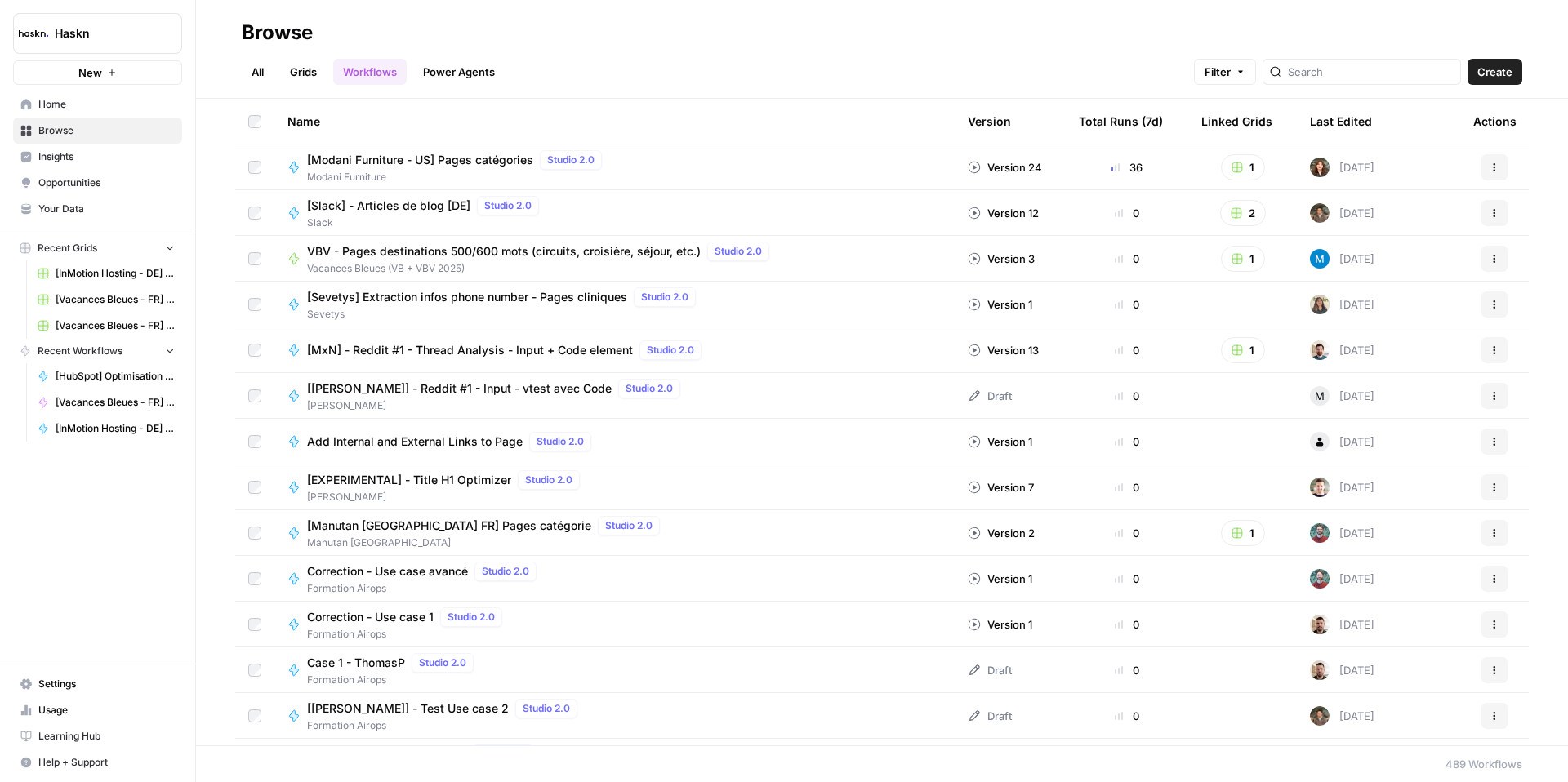
click at [50, 133] on span "Browse" at bounding box center [107, 131] width 137 height 15
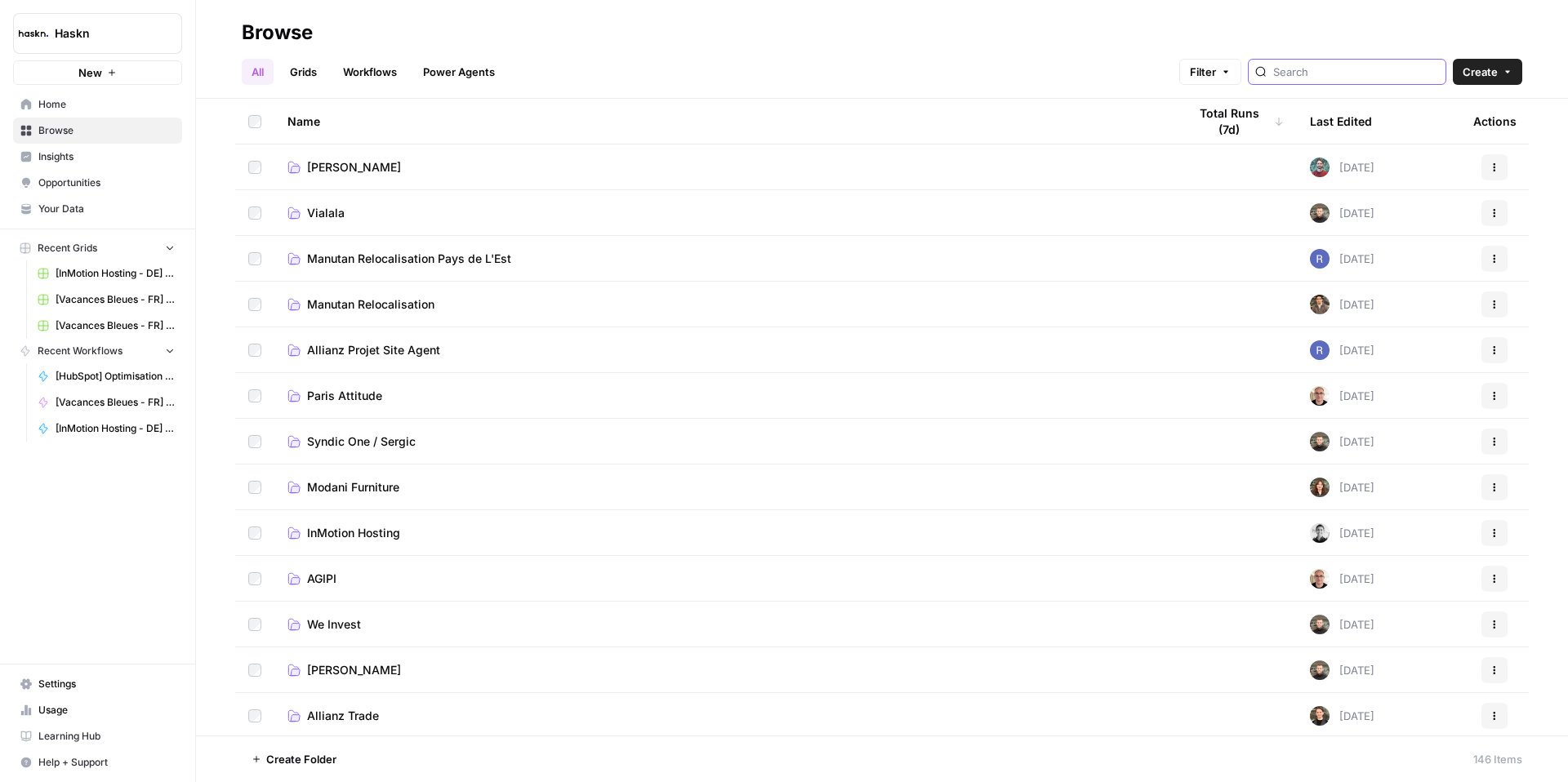
click at [1332, 74] on input "search" at bounding box center [1356, 72] width 166 height 16
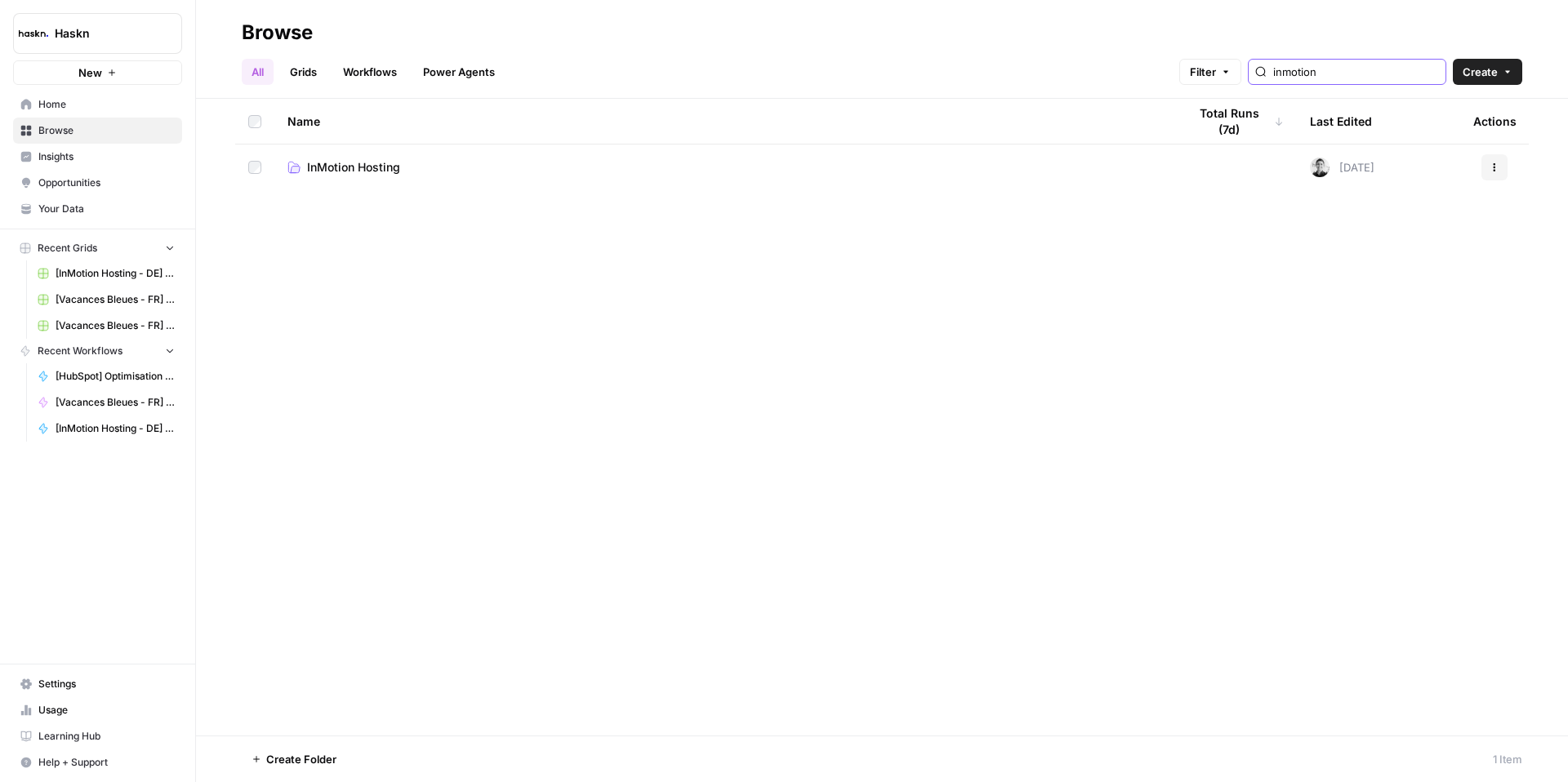
type input "inmotion"
click at [386, 167] on span "InMotion Hosting" at bounding box center [353, 167] width 93 height 16
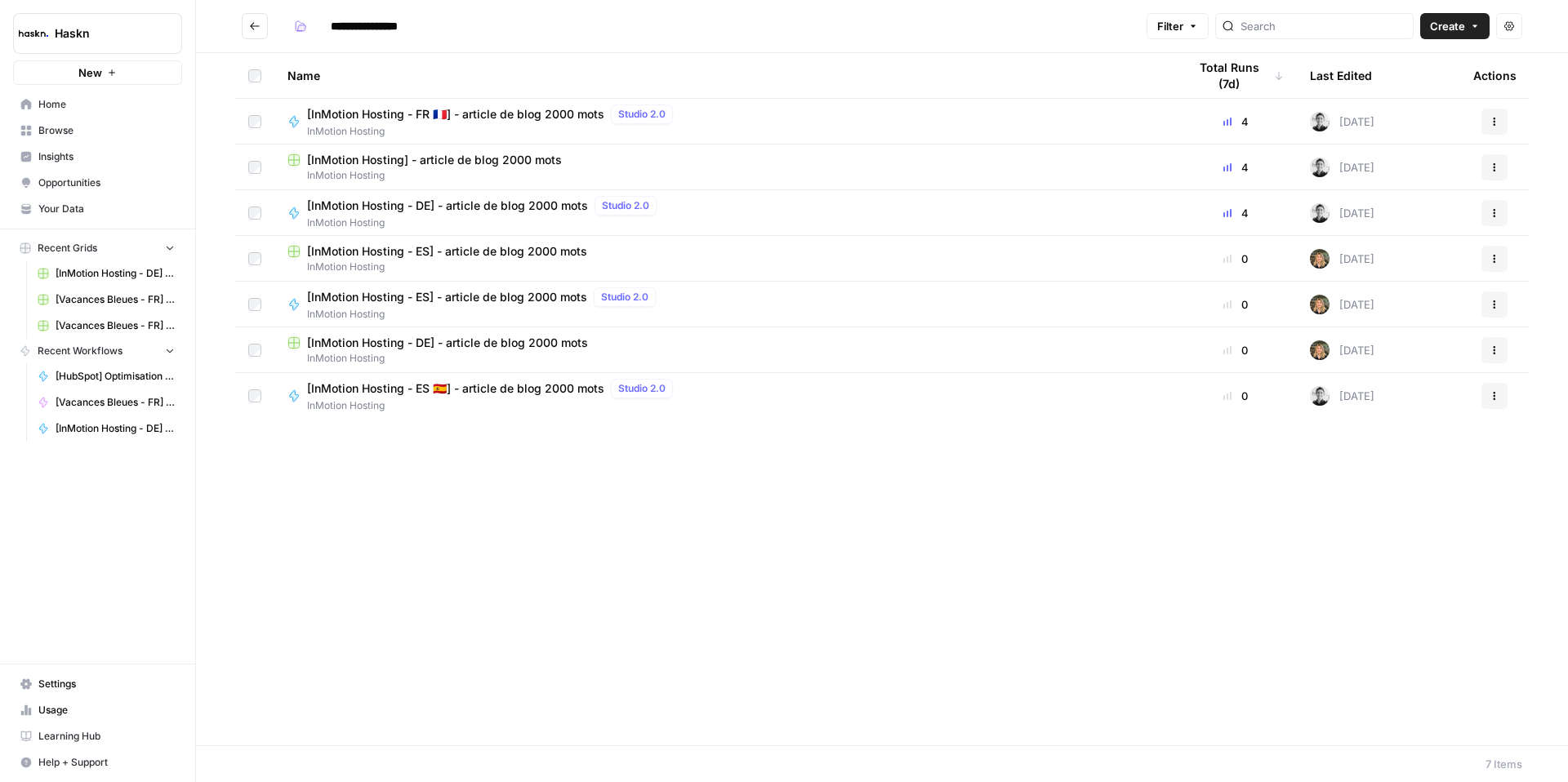
click at [513, 386] on span "[InMotion Hosting - ES 🇪🇸] - article de blog 2000 mots" at bounding box center [455, 388] width 297 height 16
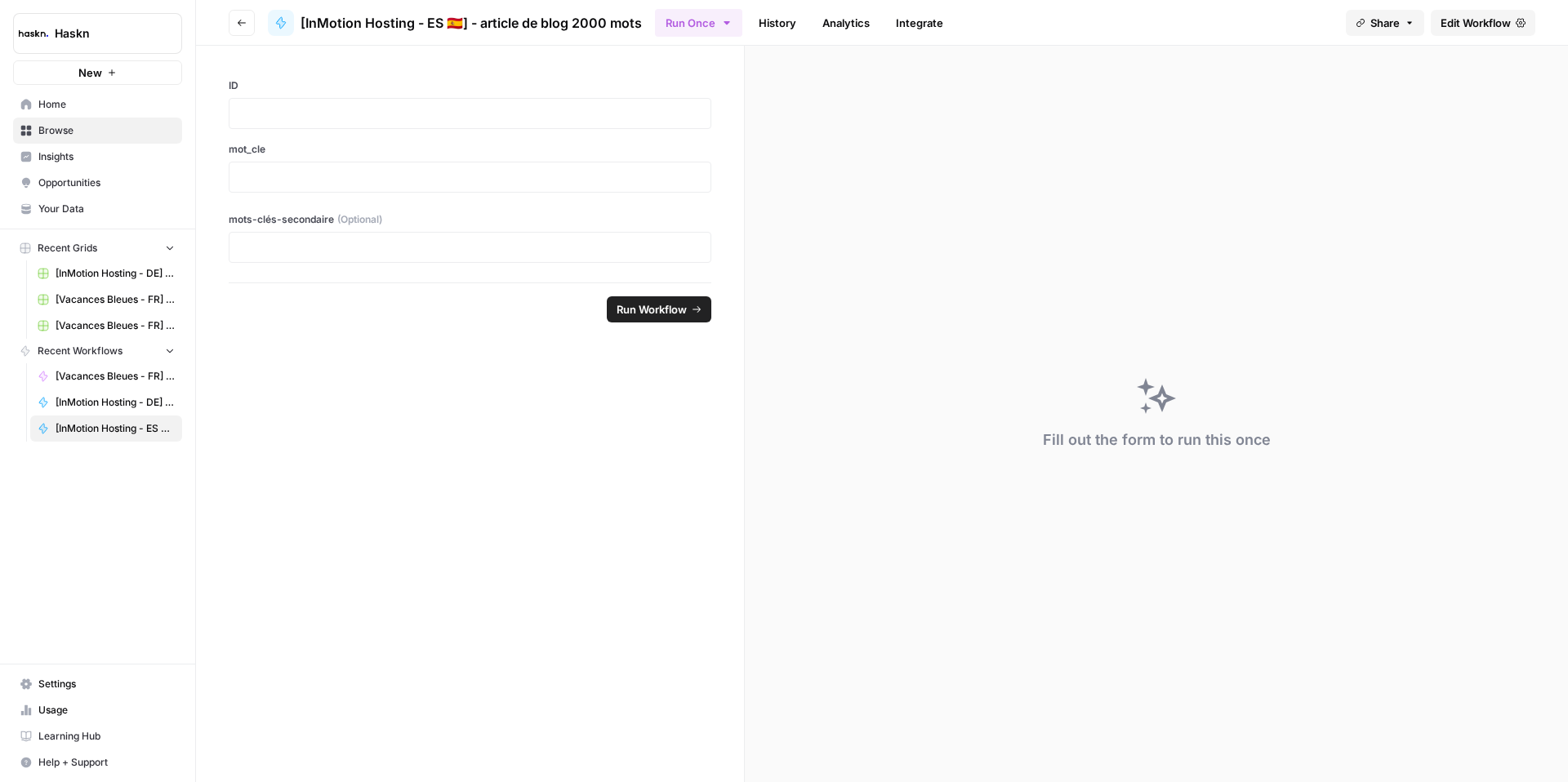
click at [315, 94] on div "ID" at bounding box center [470, 104] width 483 height 51
click at [306, 130] on div "ID mot_cle" at bounding box center [470, 135] width 483 height 114
click at [311, 122] on div at bounding box center [470, 113] width 483 height 31
click at [402, 86] on label "ID" at bounding box center [470, 86] width 483 height 15
click at [395, 104] on div at bounding box center [470, 113] width 483 height 31
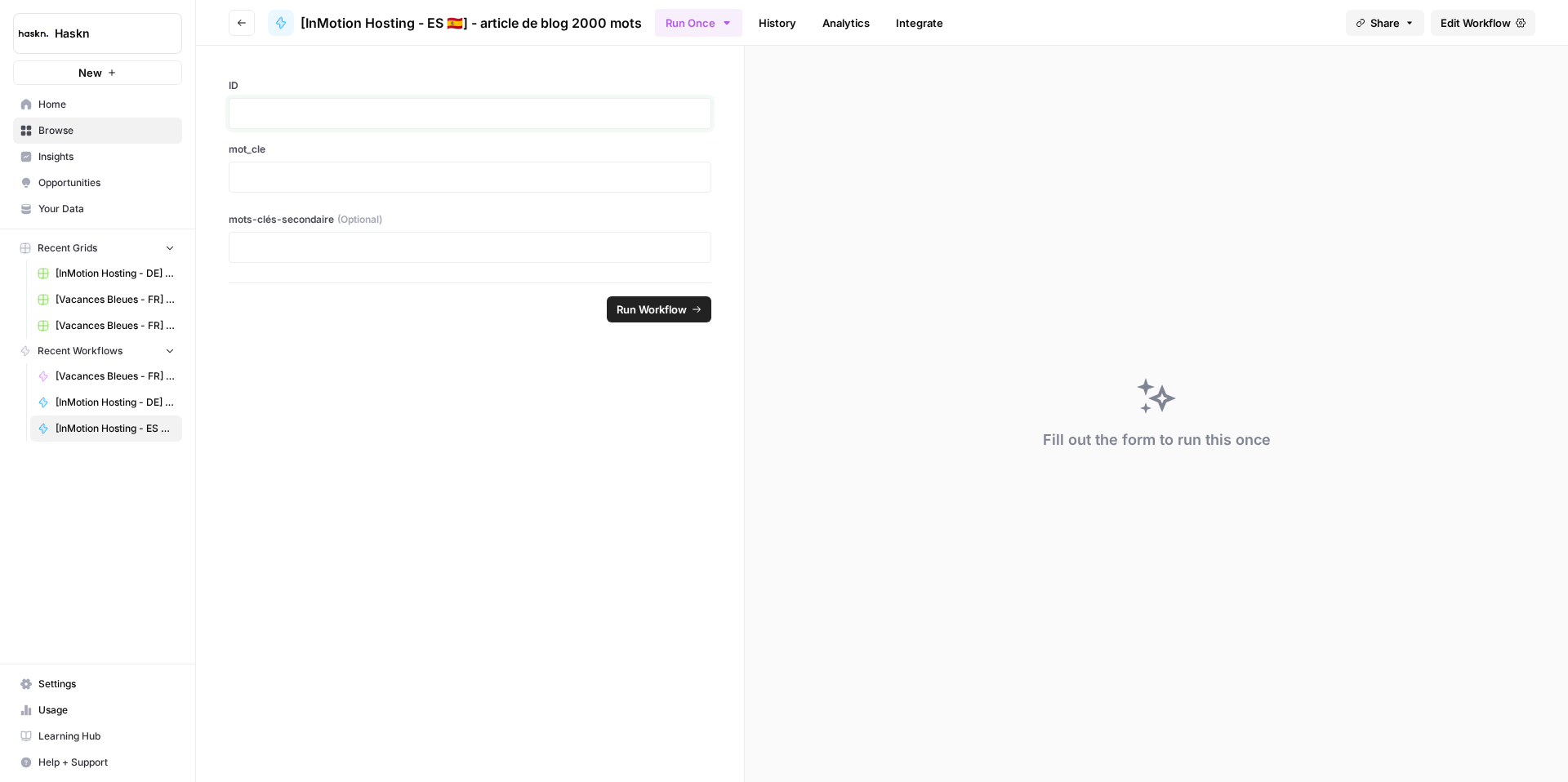
click at [404, 119] on p at bounding box center [470, 113] width 461 height 16
click at [319, 188] on div at bounding box center [470, 176] width 483 height 31
click at [320, 185] on div at bounding box center [470, 176] width 483 height 31
click at [319, 184] on p at bounding box center [470, 176] width 461 height 16
drag, startPoint x: 289, startPoint y: 121, endPoint x: 222, endPoint y: 120, distance: 67.0
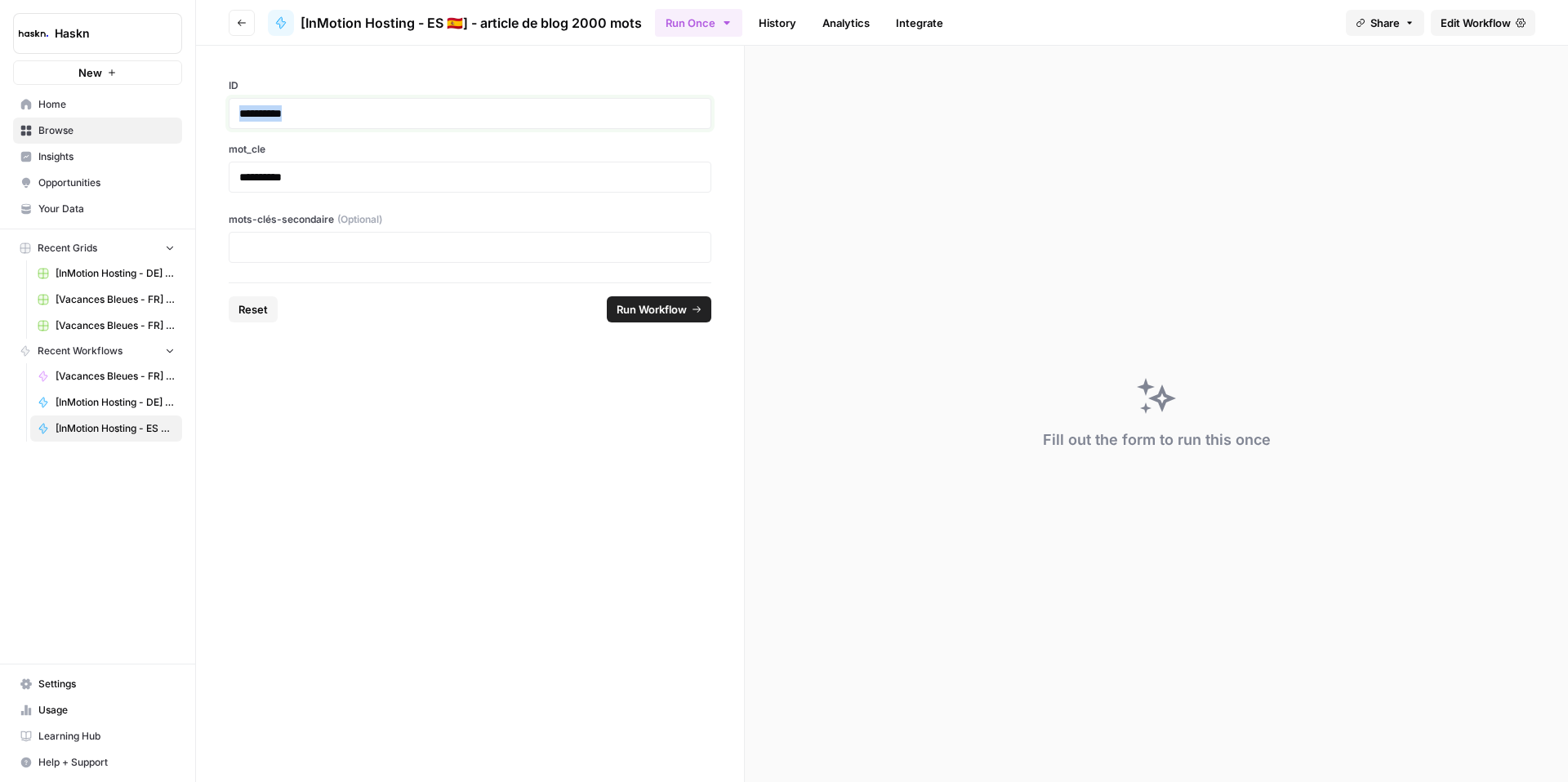
click at [222, 120] on div "**********" at bounding box center [470, 163] width 548 height 237
click at [425, 276] on div "**********" at bounding box center [470, 163] width 548 height 237
click at [404, 259] on div at bounding box center [470, 247] width 483 height 31
click at [395, 247] on p at bounding box center [470, 247] width 461 height 16
click at [676, 311] on span "Run Workflow" at bounding box center [651, 308] width 70 height 16
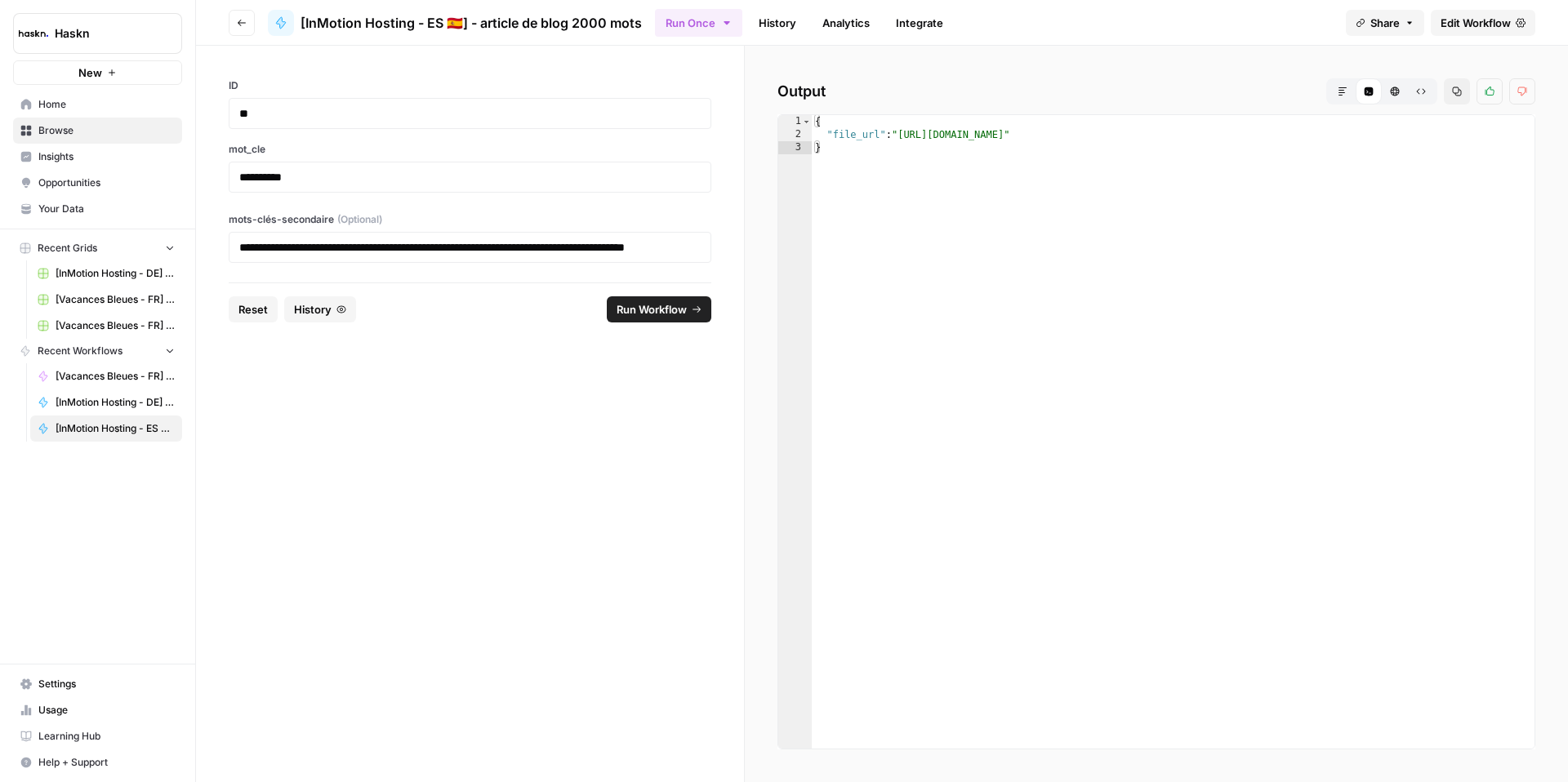
type textarea "**********"
drag, startPoint x: 1396, startPoint y: 136, endPoint x: 908, endPoint y: 145, distance: 488.1
click at [904, 141] on div "{ "file_url" : "[URL][DOMAIN_NAME]" }" at bounding box center [1173, 444] width 723 height 659
click at [1490, 20] on span "Edit Workflow" at bounding box center [1476, 23] width 70 height 16
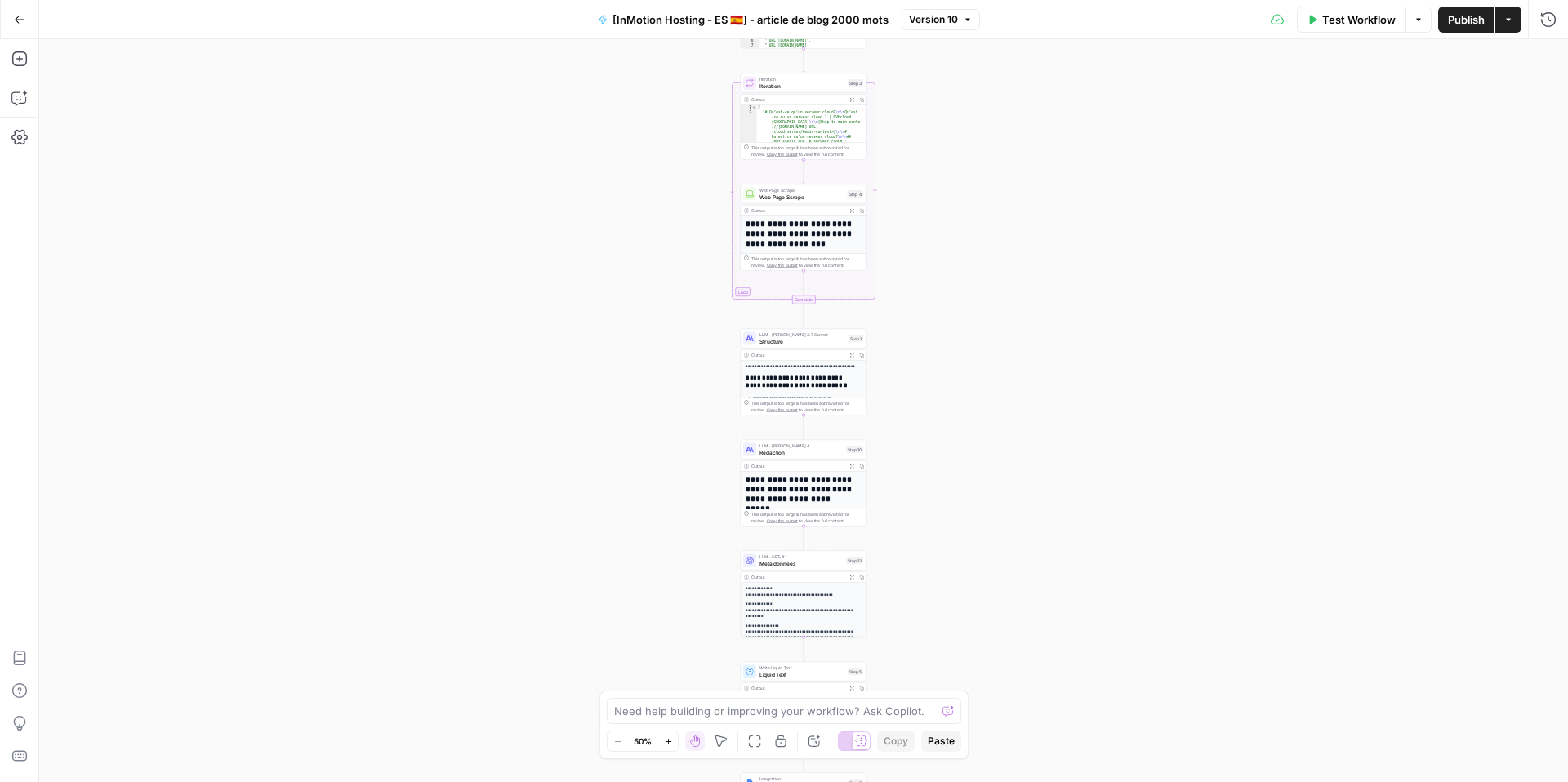
click at [664, 744] on icon "button" at bounding box center [669, 742] width 9 height 9
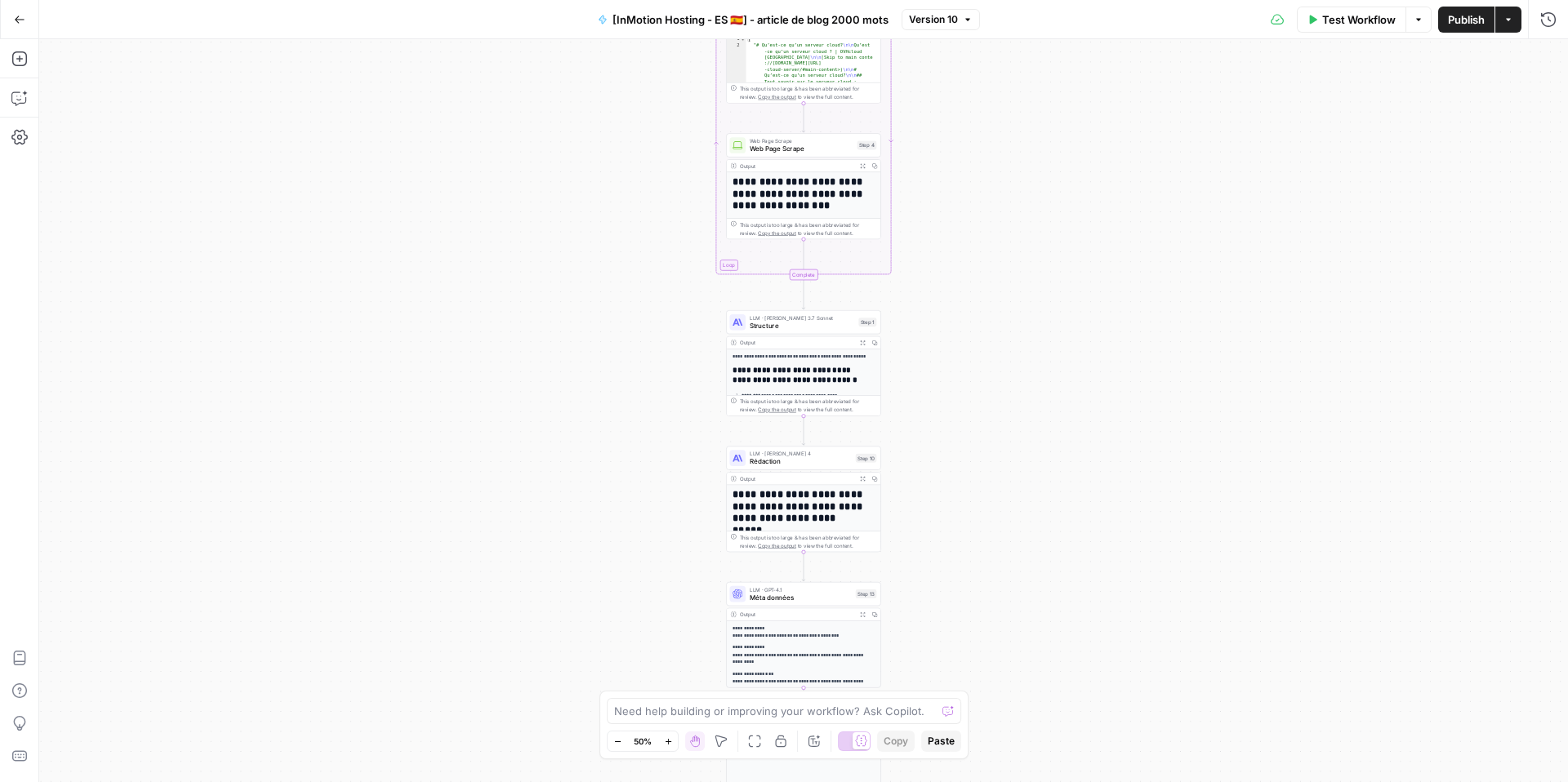
click at [664, 744] on icon "button" at bounding box center [669, 742] width 9 height 9
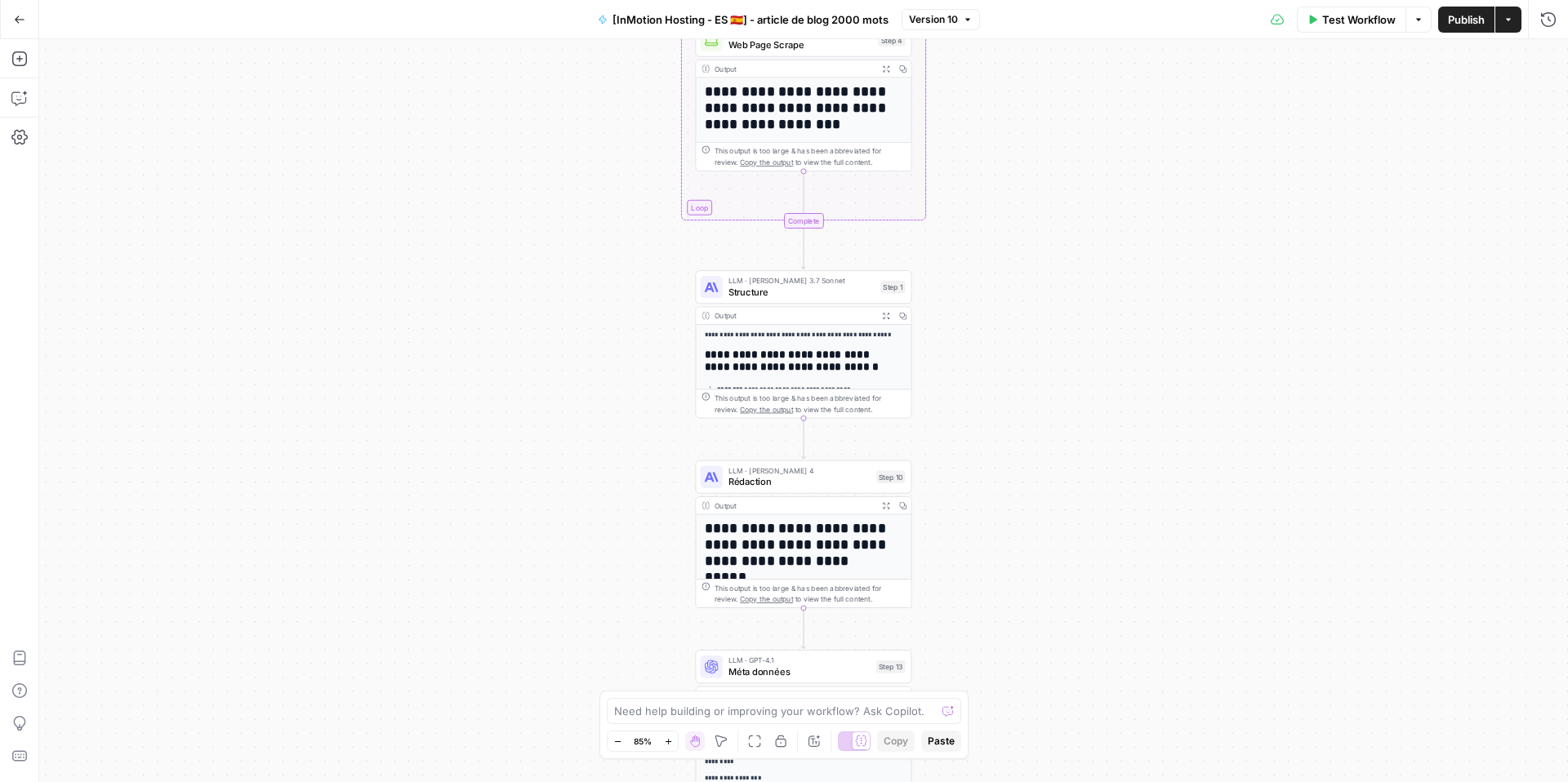
click at [664, 744] on icon "button" at bounding box center [669, 742] width 9 height 9
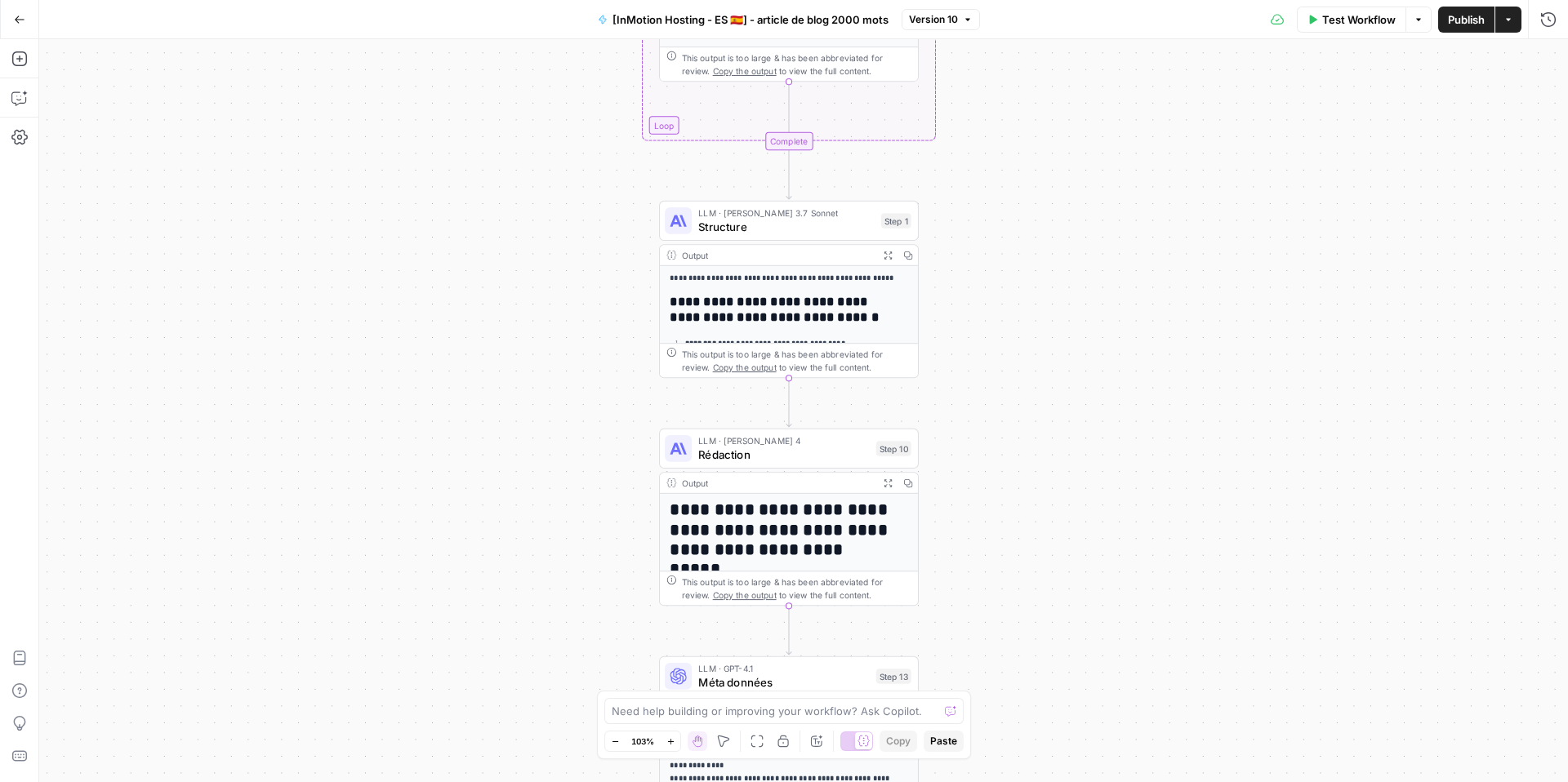
drag, startPoint x: 518, startPoint y: 391, endPoint x: 494, endPoint y: 291, distance: 102.8
click at [486, 315] on div "Workflow Set Inputs Inputs Google Search Google Search Step 2 Output Expand Out…" at bounding box center [804, 411] width 1528 height 743
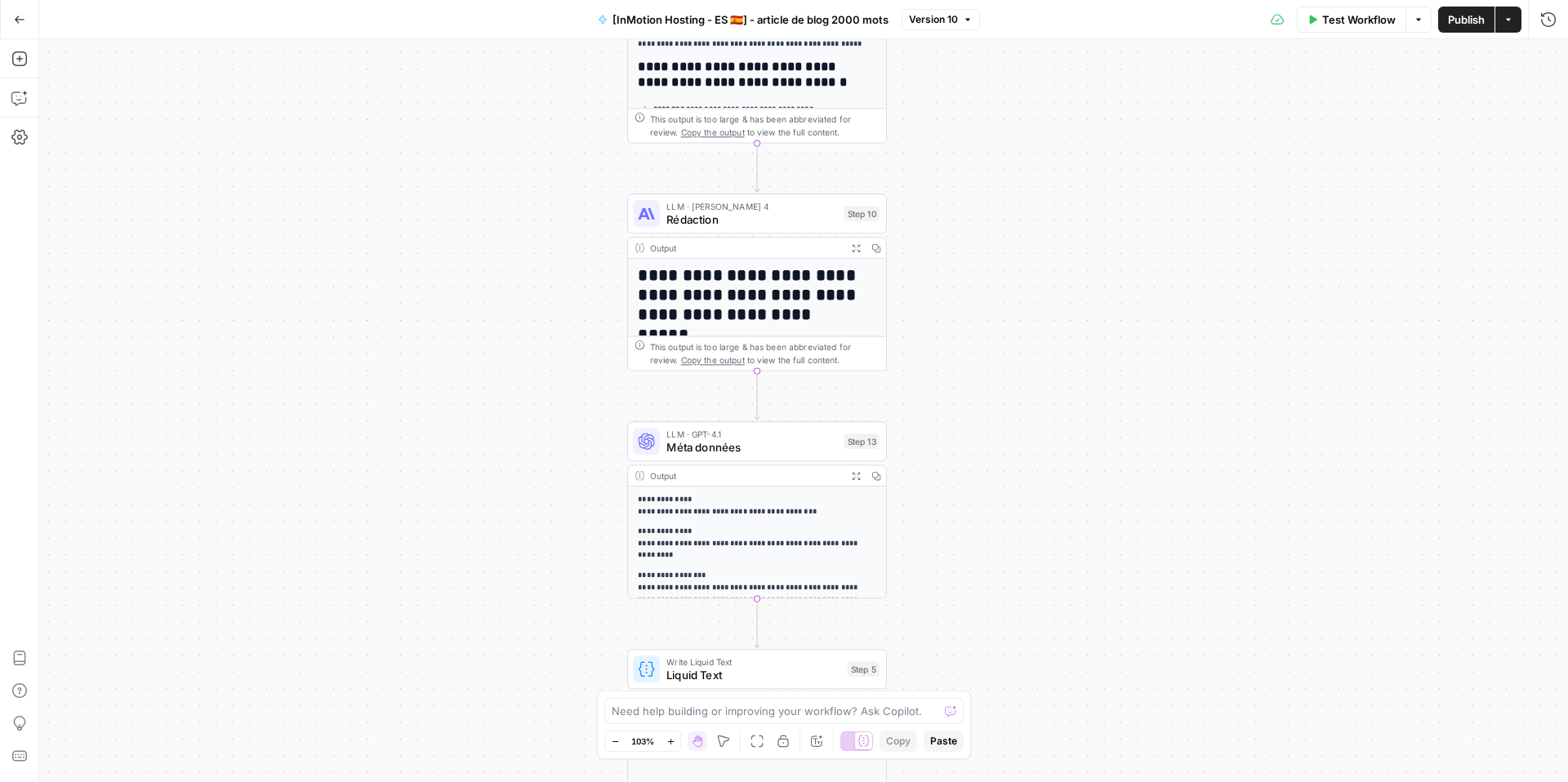
click at [784, 220] on span "Rédaction" at bounding box center [751, 220] width 171 height 17
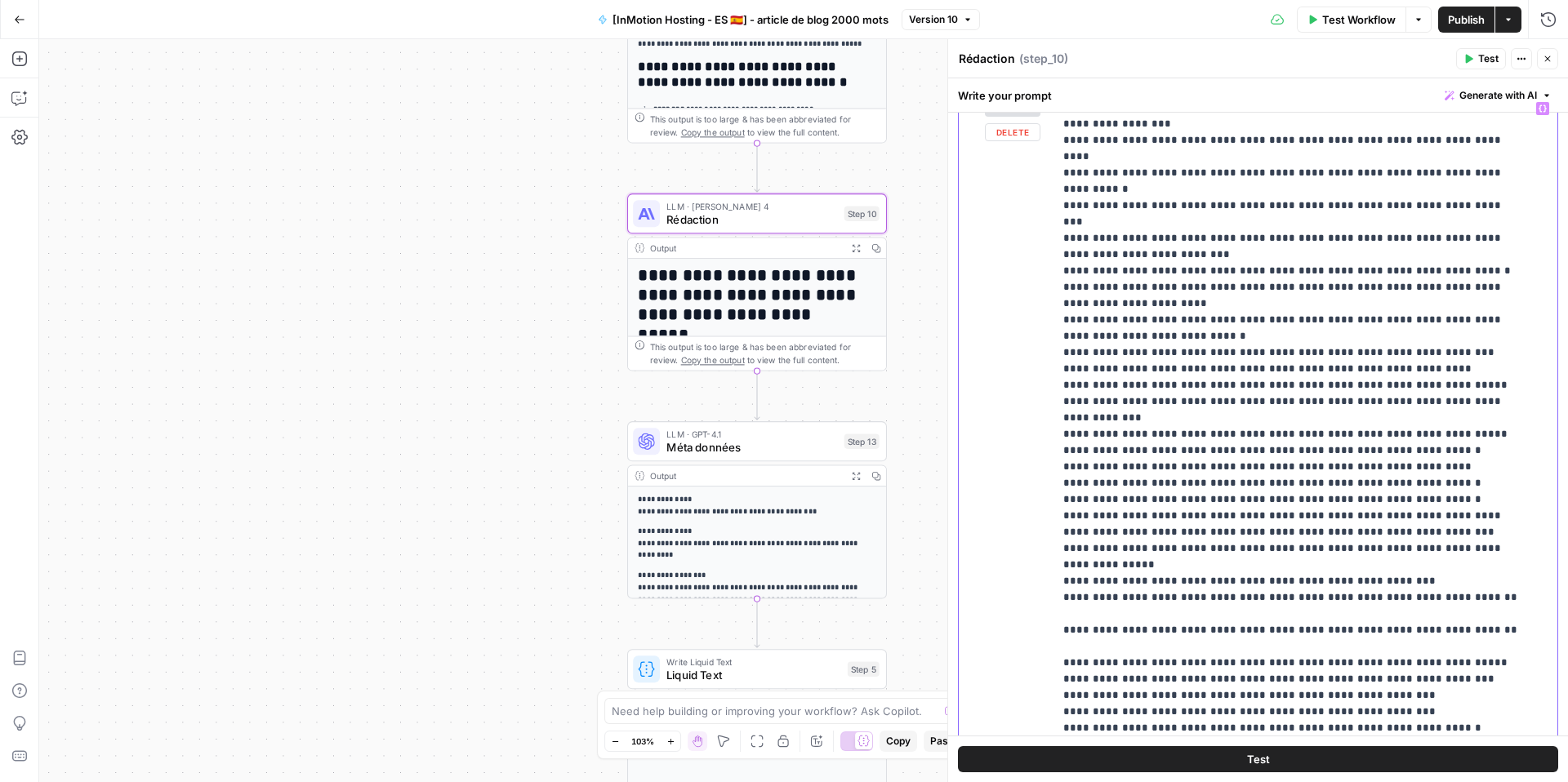
scroll to position [1685, 0]
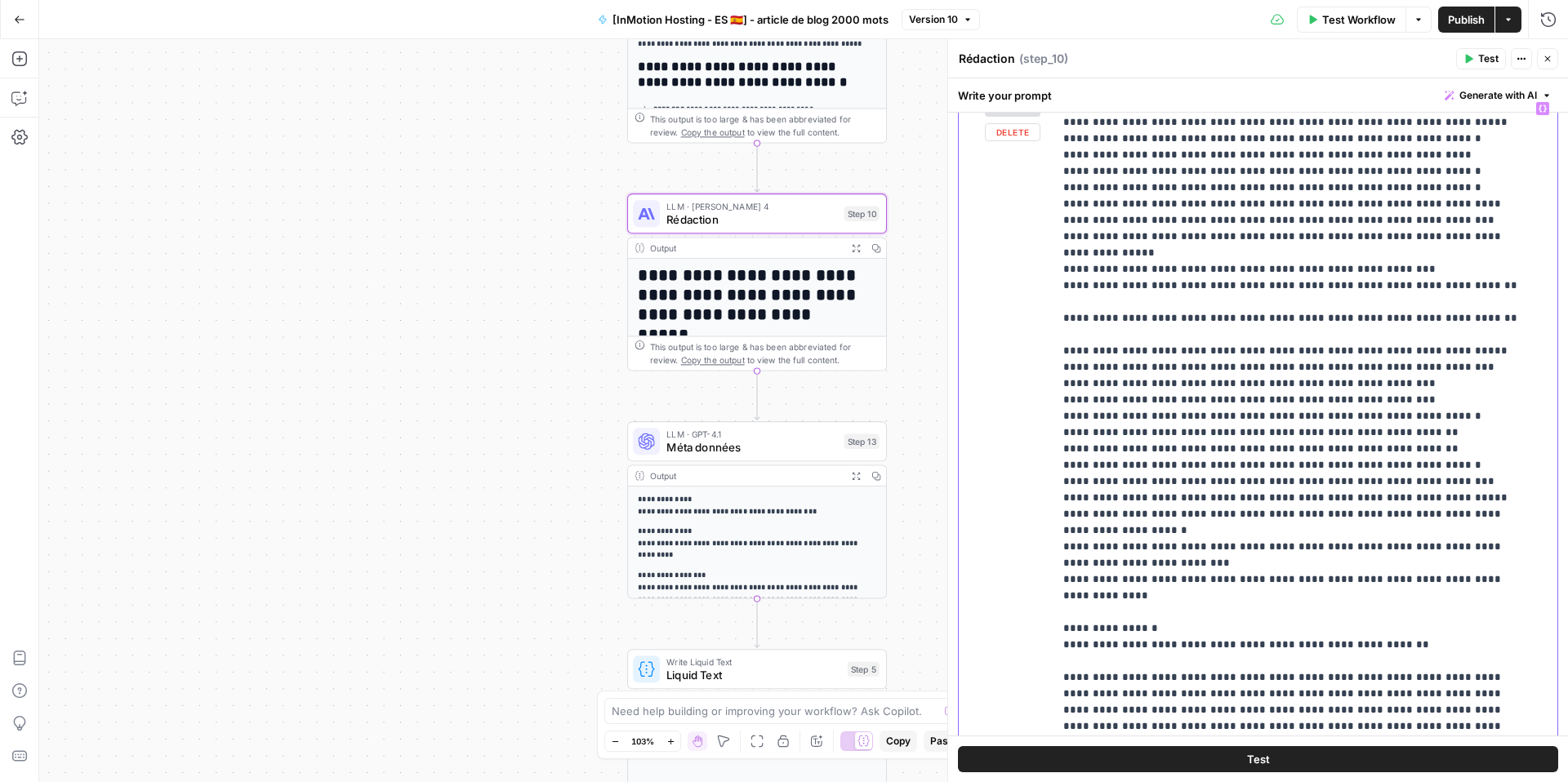
drag, startPoint x: 1090, startPoint y: 253, endPoint x: 1251, endPoint y: 387, distance: 209.5
click at [1251, 387] on div "**********" at bounding box center [1299, 426] width 492 height 665
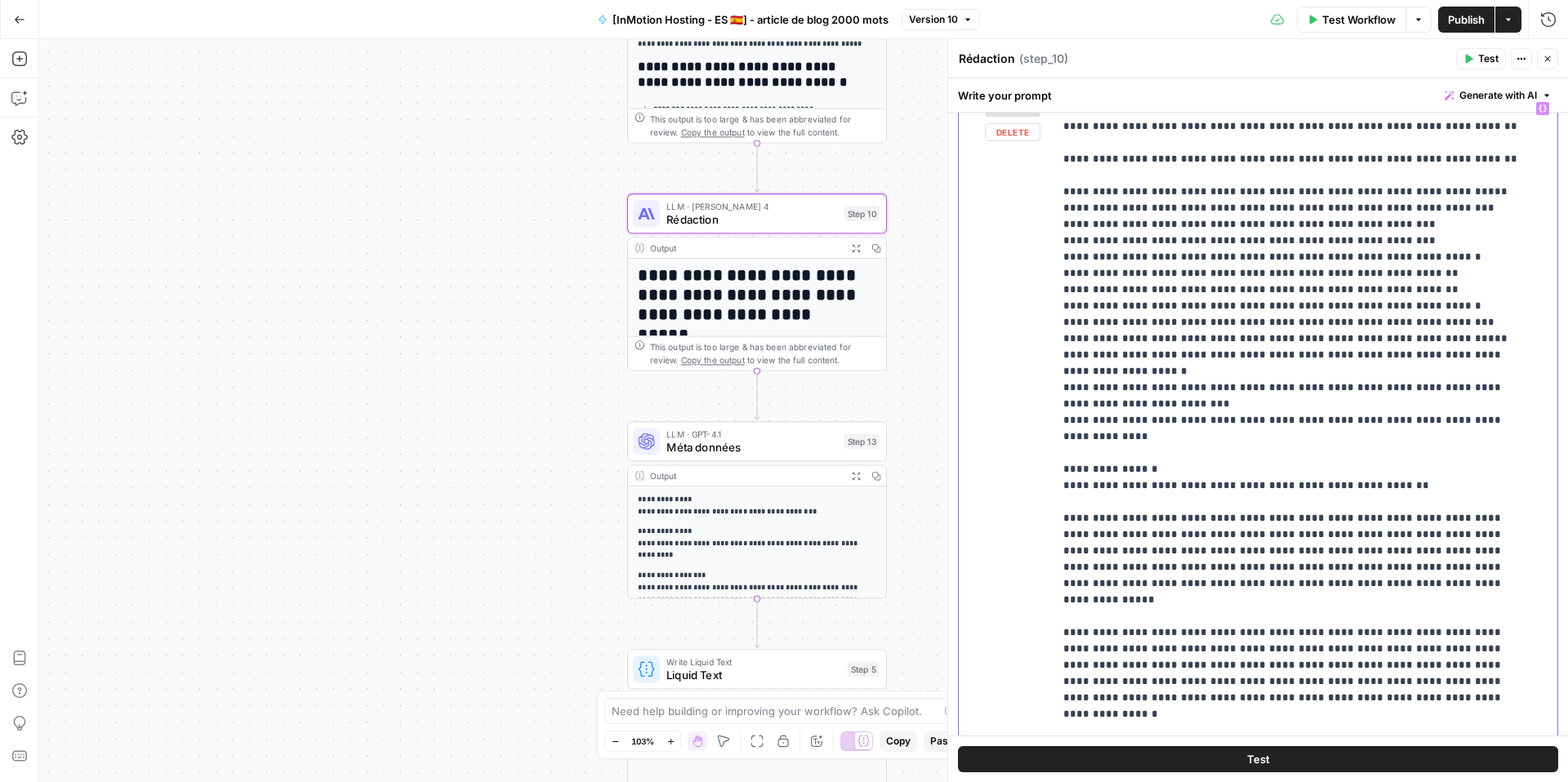
scroll to position [1876, 0]
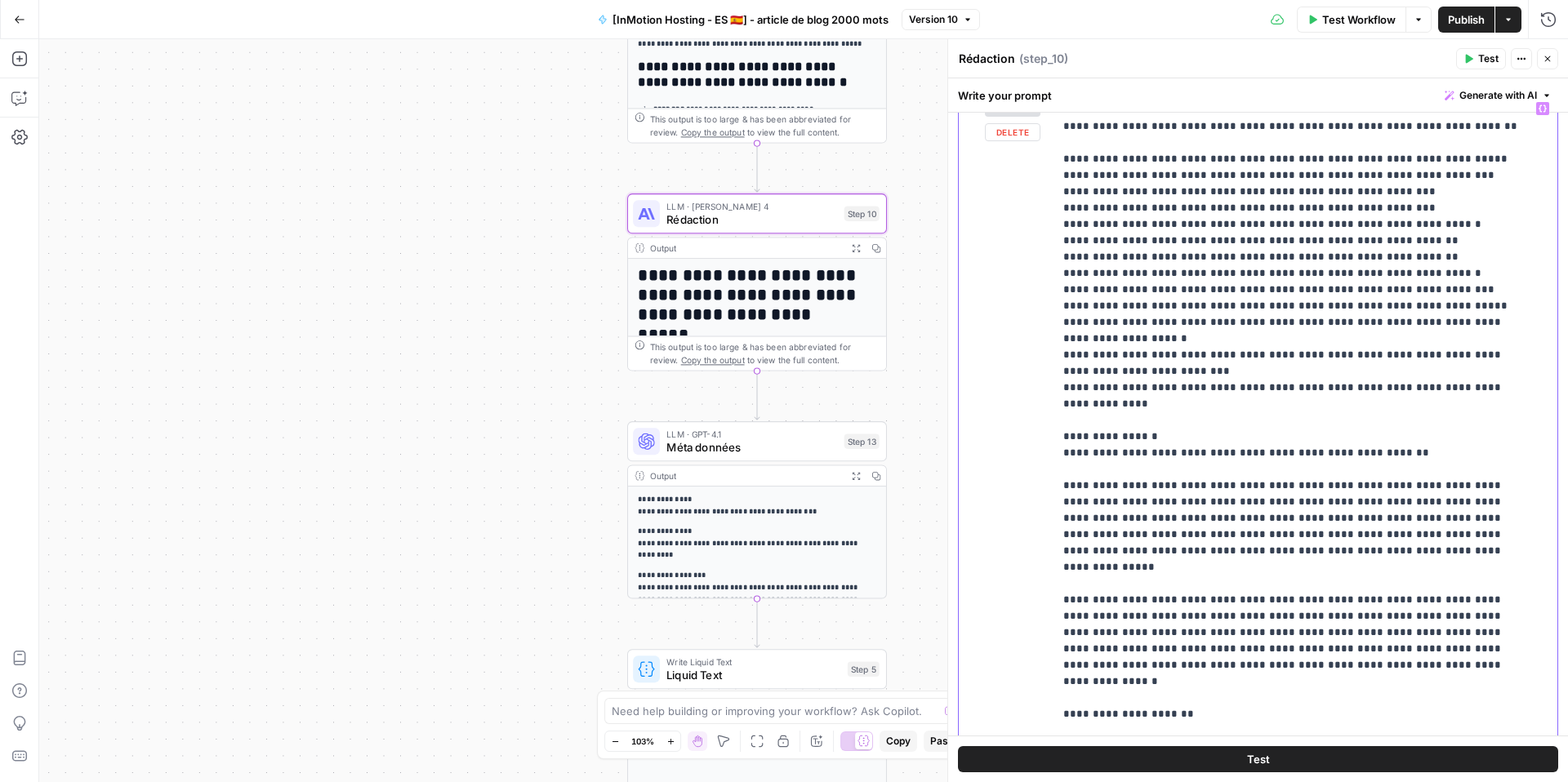
copy p "**********"
drag, startPoint x: 1552, startPoint y: 59, endPoint x: 1327, endPoint y: 6, distance: 231.2
click at [1552, 59] on button "Close" at bounding box center [1547, 58] width 22 height 22
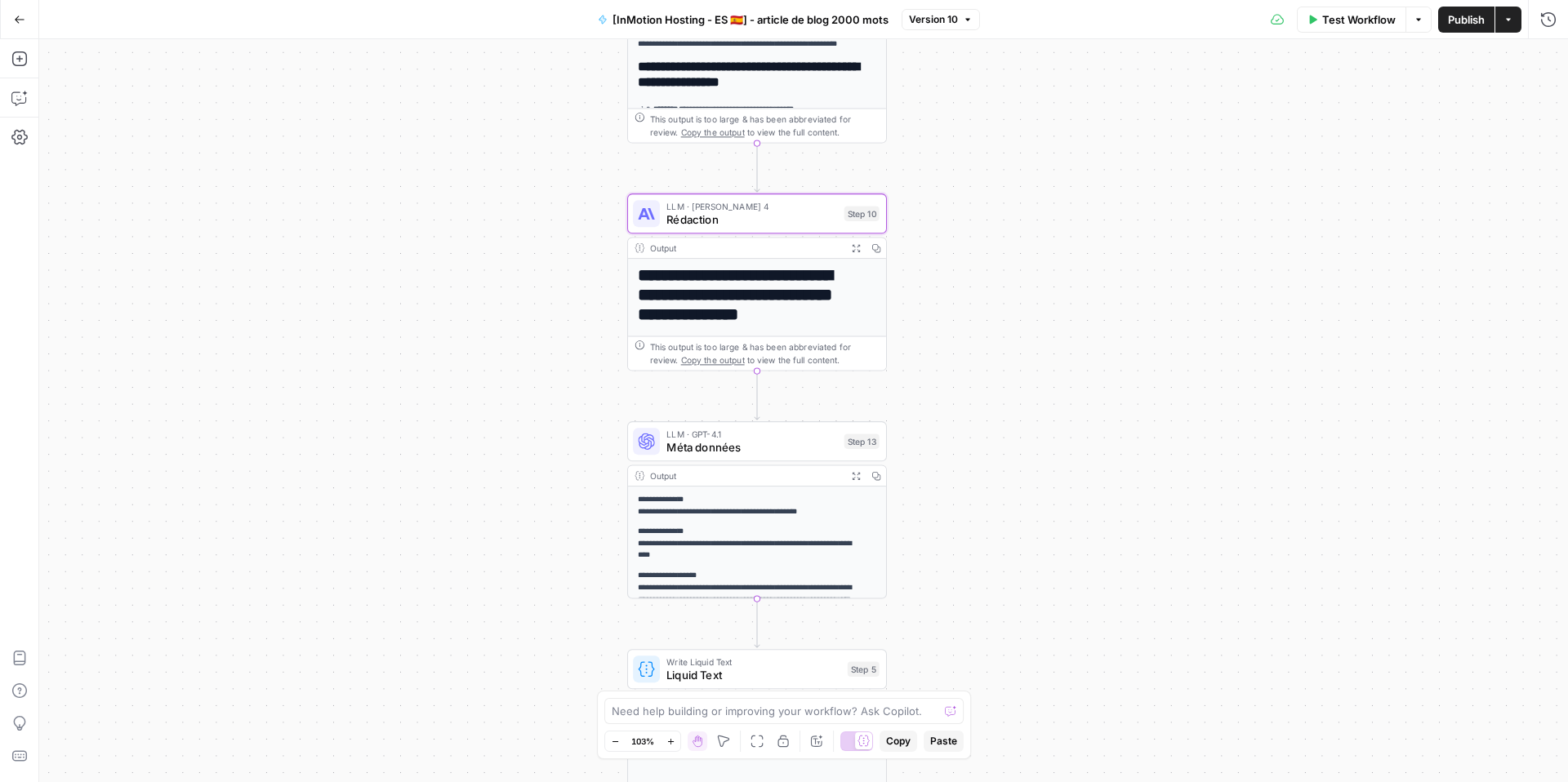
click at [29, 27] on button "Go Back" at bounding box center [19, 19] width 29 height 29
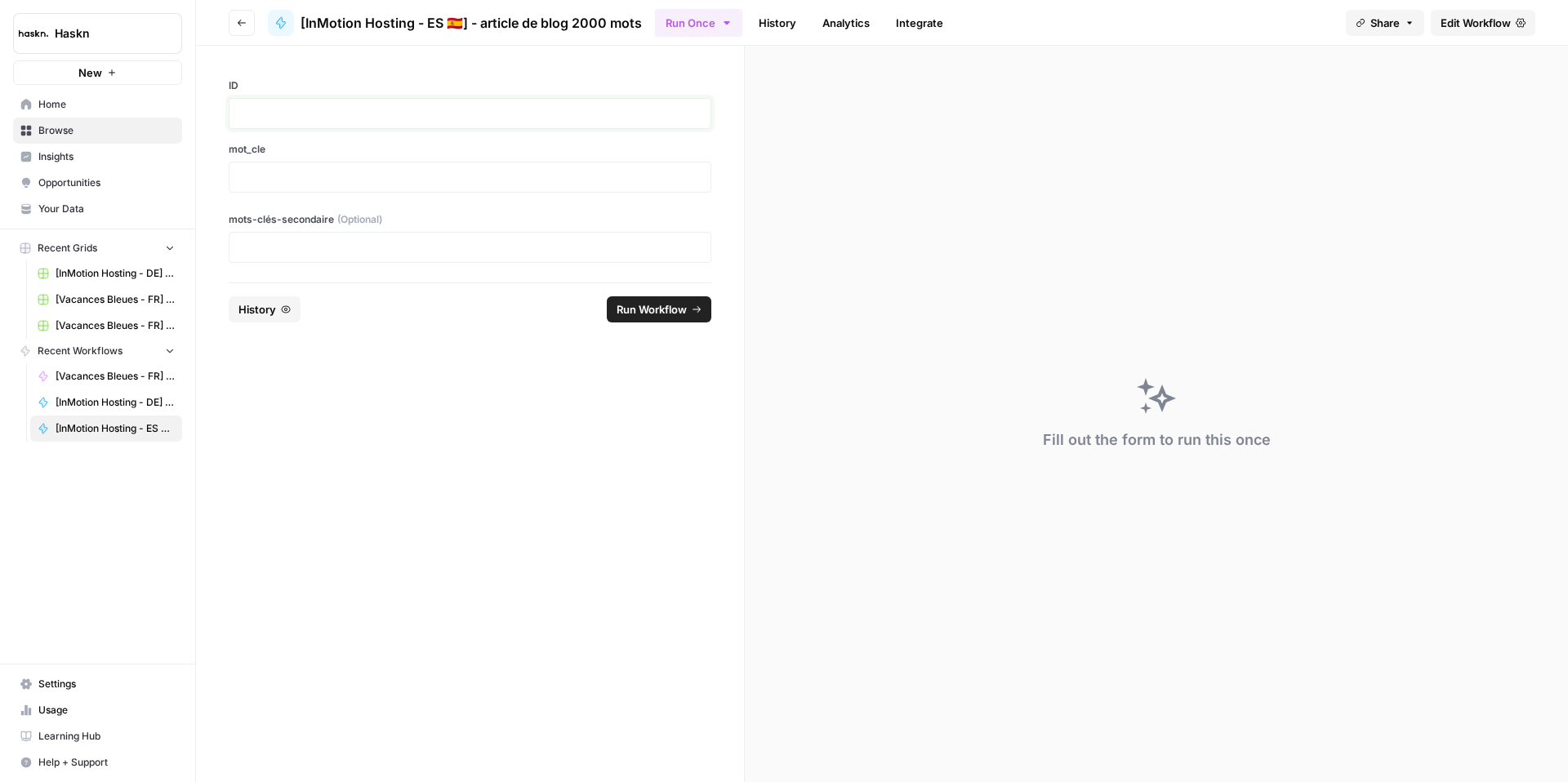
click at [360, 112] on p at bounding box center [470, 113] width 461 height 16
click at [360, 175] on p at bounding box center [470, 176] width 461 height 16
click at [277, 270] on div "**********" at bounding box center [470, 163] width 548 height 237
click at [282, 253] on p at bounding box center [470, 247] width 461 height 16
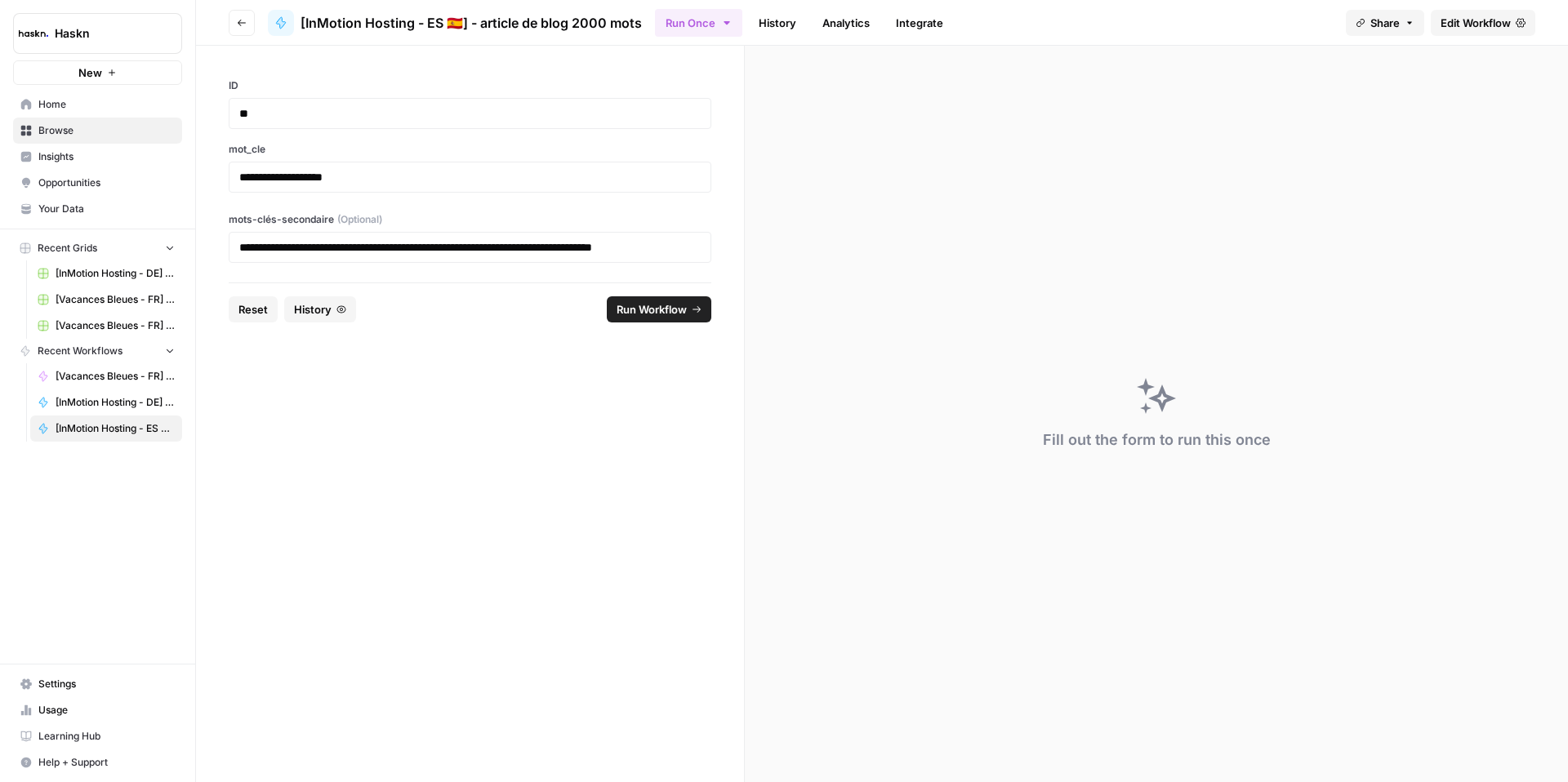
click at [671, 313] on span "Run Workflow" at bounding box center [651, 308] width 70 height 16
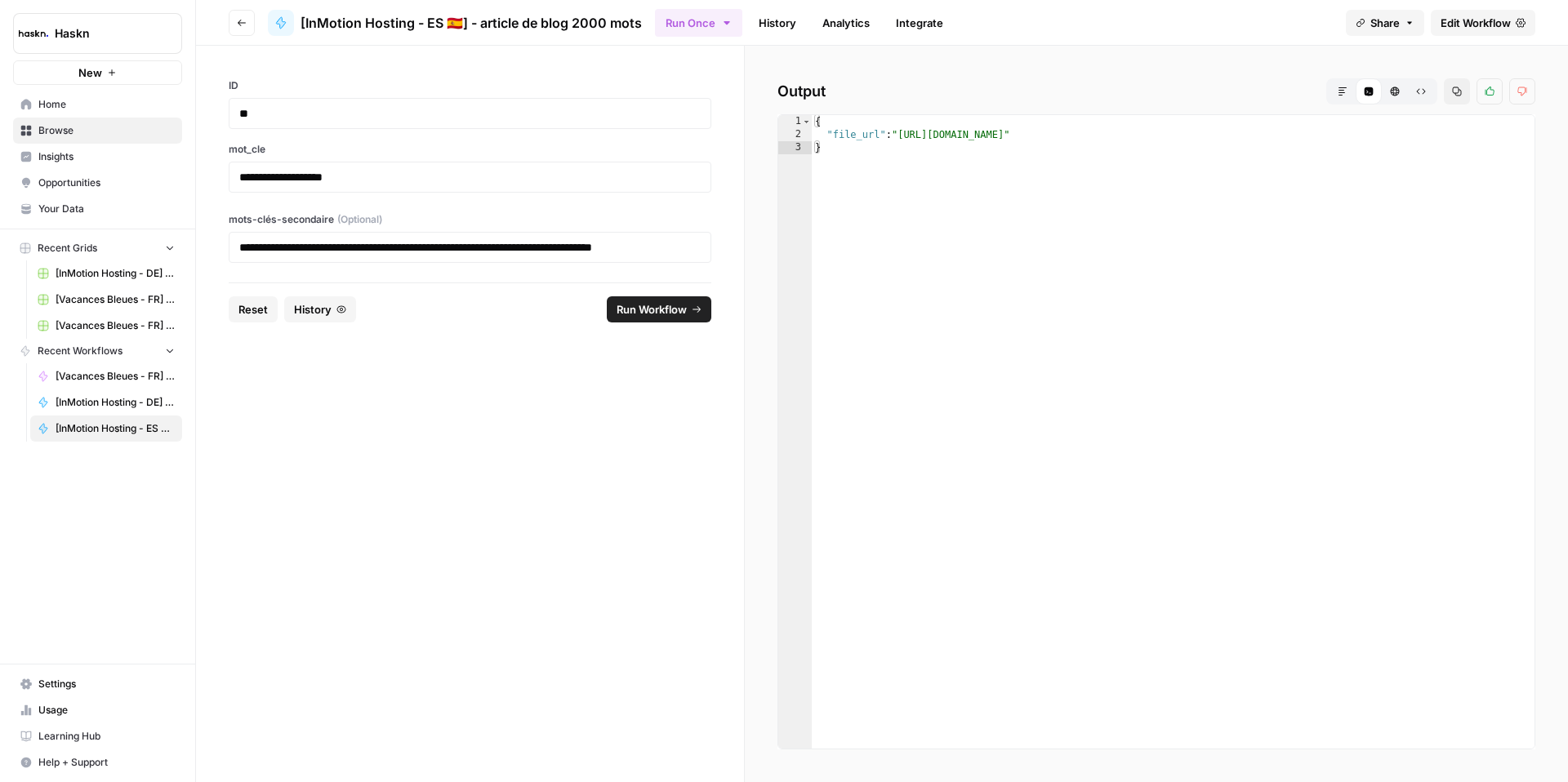
type textarea "**********"
drag, startPoint x: 1397, startPoint y: 140, endPoint x: 902, endPoint y: 140, distance: 495.0
click at [902, 140] on div "{ "file_url" : "[URL][DOMAIN_NAME]" }" at bounding box center [1173, 444] width 723 height 659
click at [659, 307] on span "Run Workflow" at bounding box center [651, 308] width 70 height 16
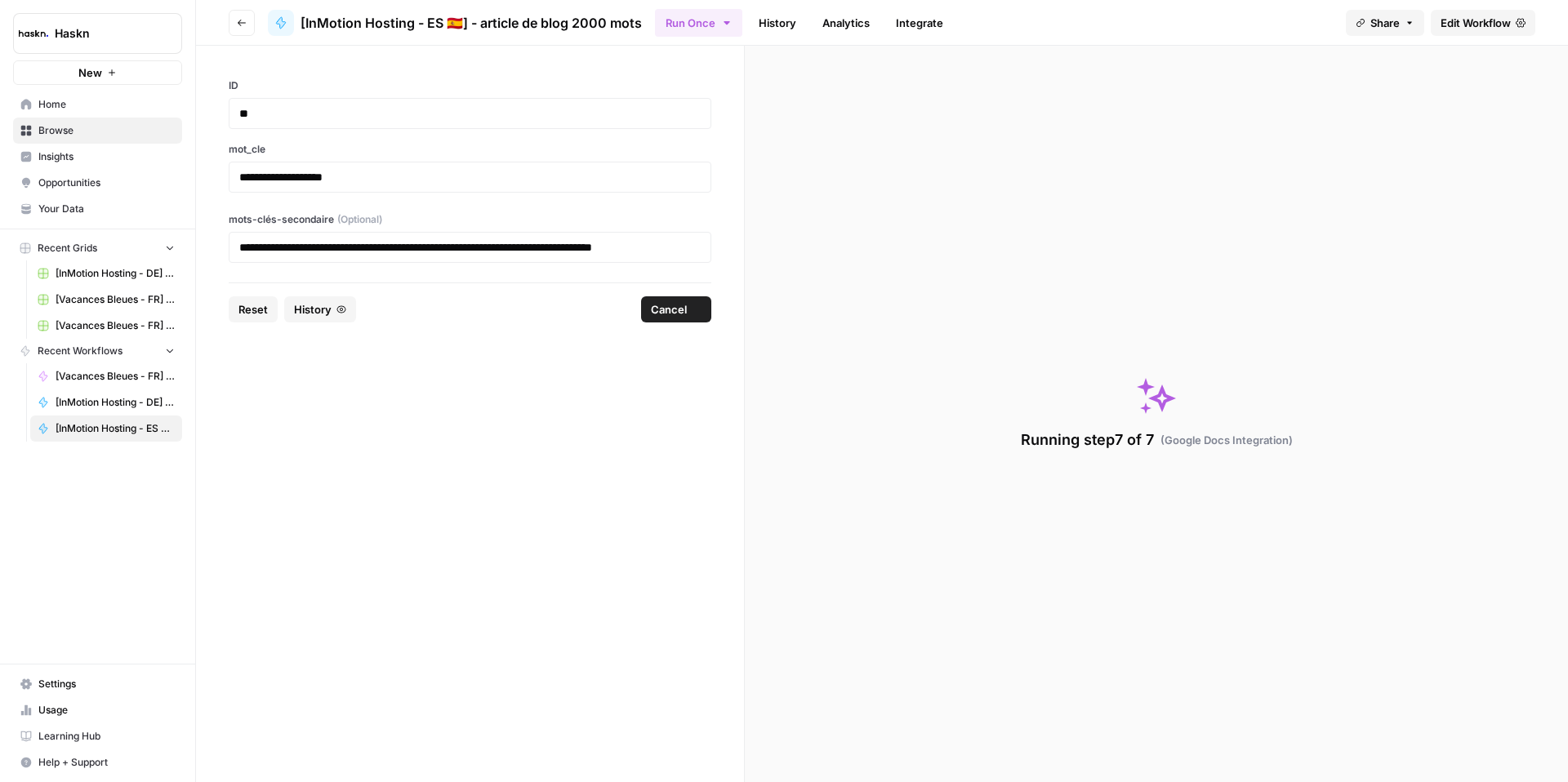
click at [659, 307] on span "Cancel" at bounding box center [669, 308] width 36 height 16
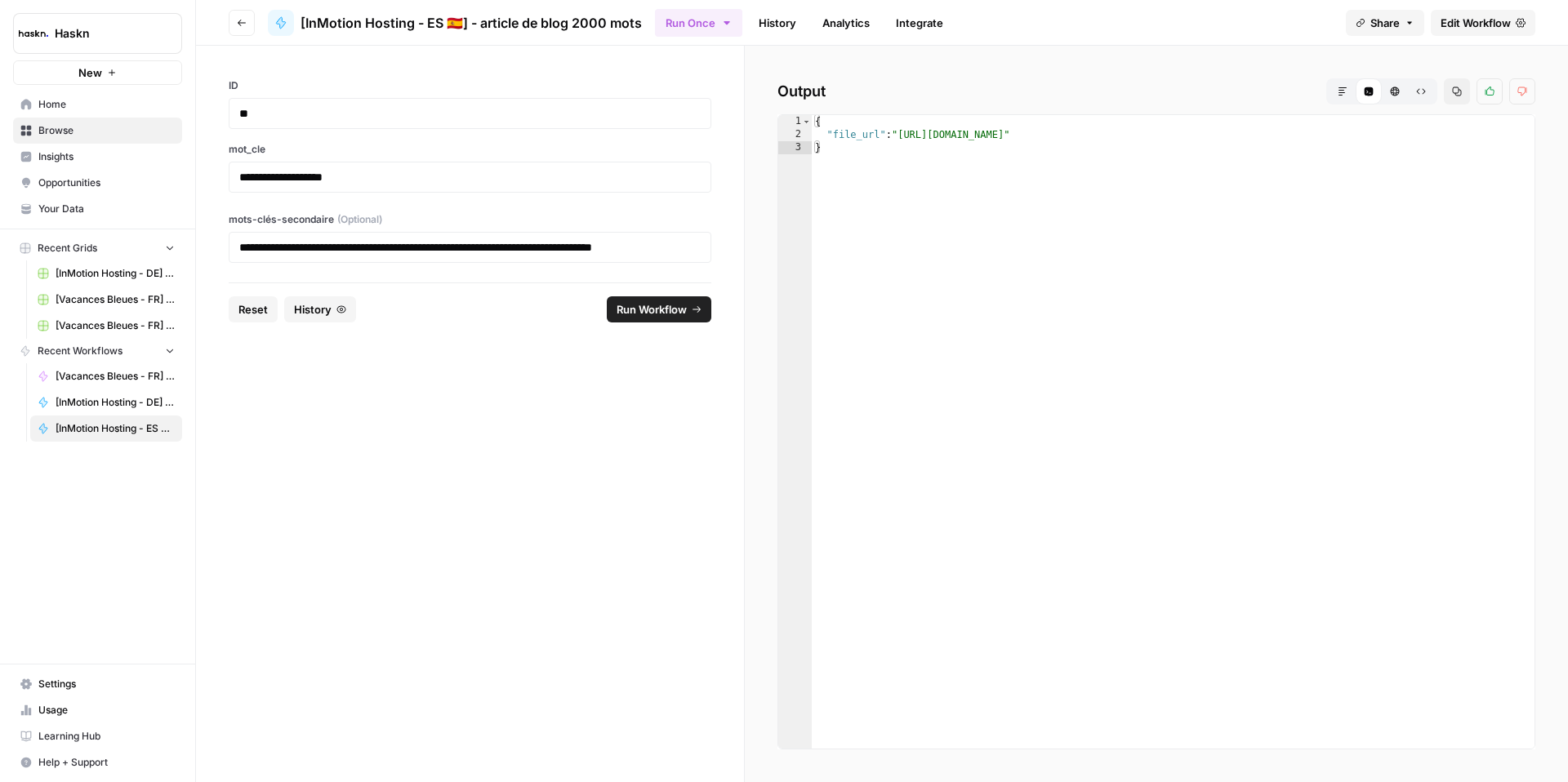
type textarea "**********"
drag, startPoint x: 1396, startPoint y: 137, endPoint x: 903, endPoint y: 140, distance: 493.0
click at [903, 140] on div "{ "file_url" : "[URL][DOMAIN_NAME]" }" at bounding box center [1173, 444] width 723 height 659
